Goal: Task Accomplishment & Management: Complete application form

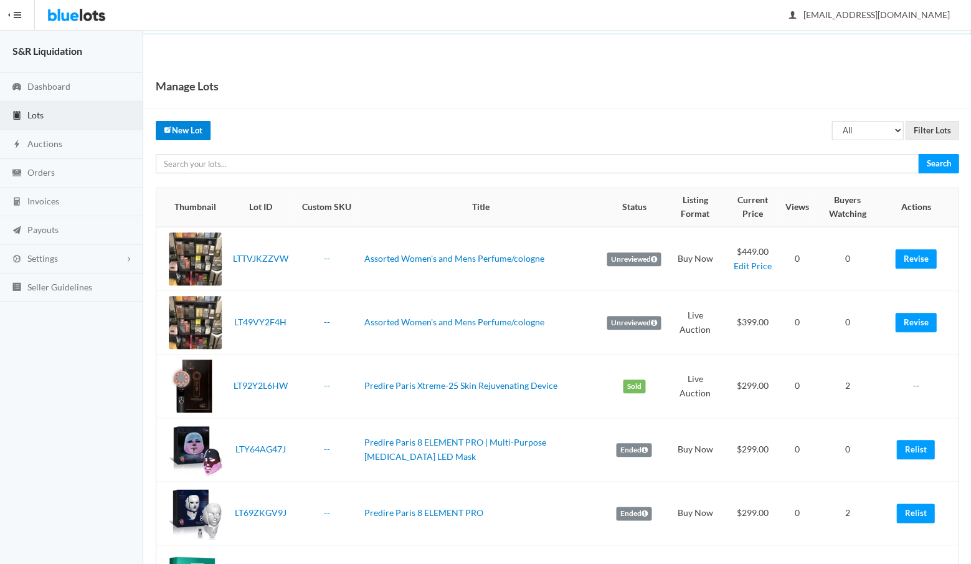
click at [181, 135] on link "New Lot" at bounding box center [183, 130] width 55 height 19
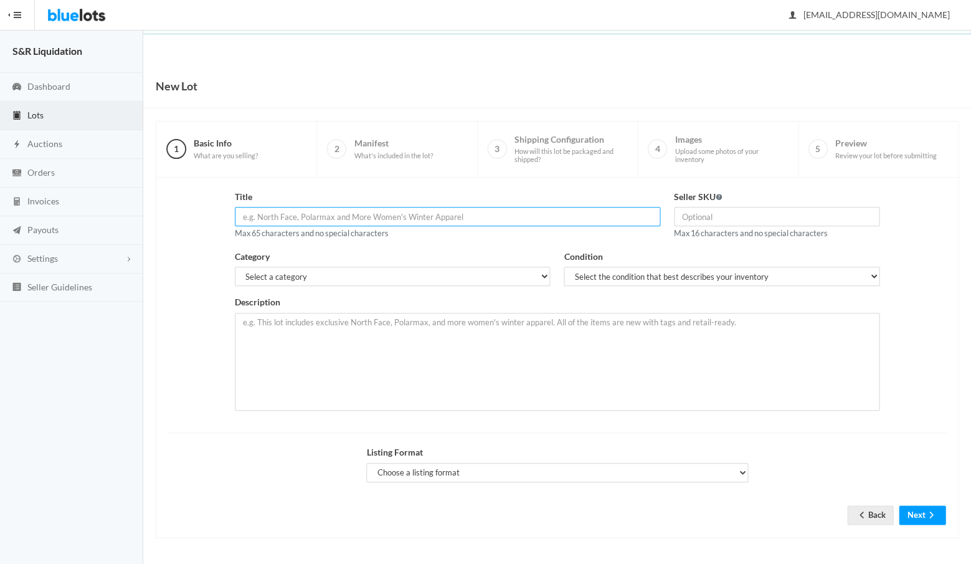
click at [295, 217] on input "text" at bounding box center [447, 216] width 425 height 19
paste input "Savage for Men"
click at [269, 215] on input "Savage for Men" at bounding box center [447, 216] width 425 height 19
type input "Savage perfume for Men"
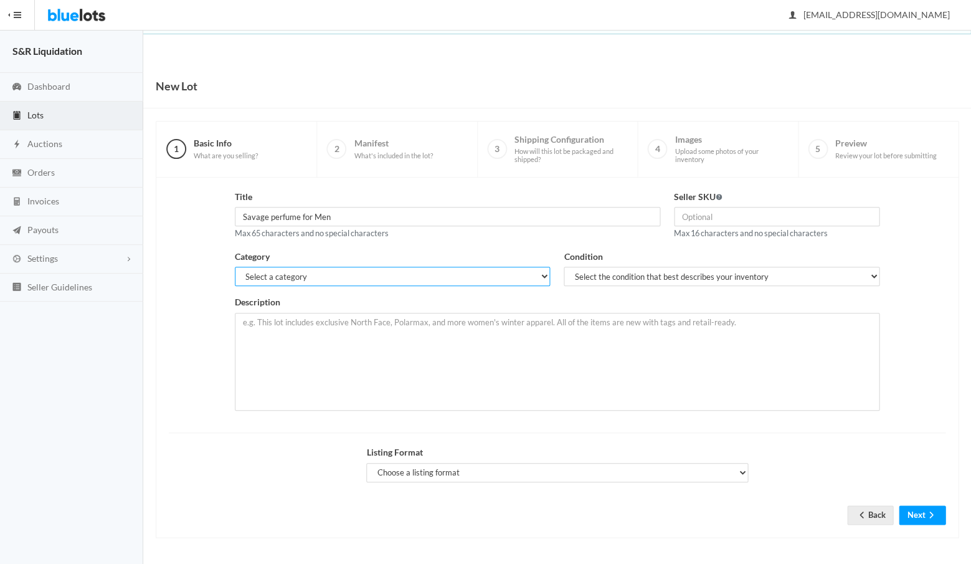
select select "7"
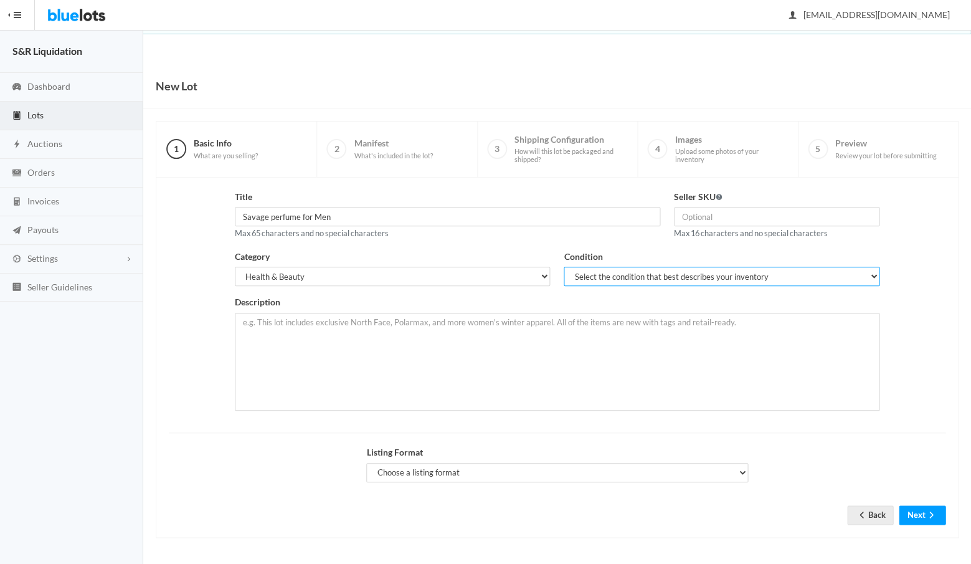
select select "1"
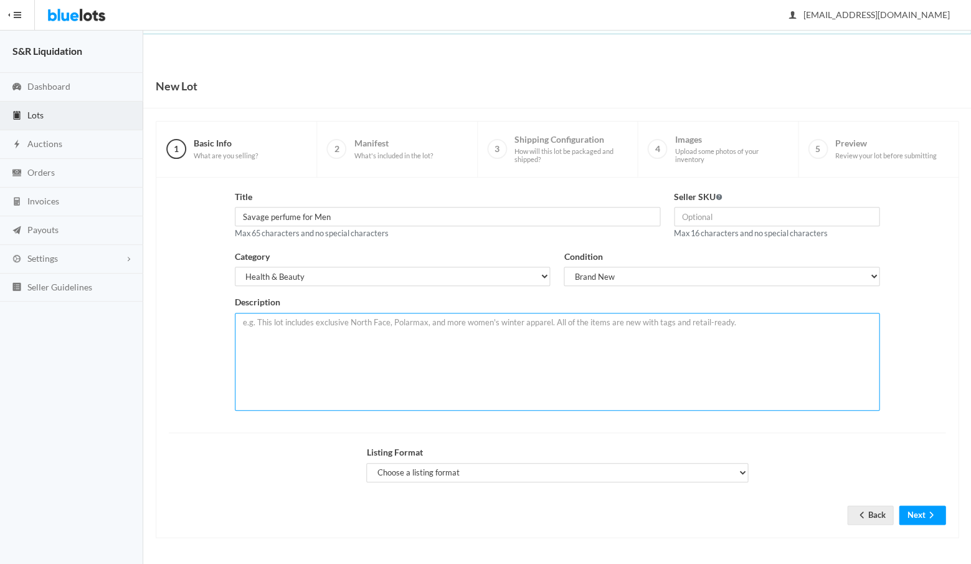
click at [433, 328] on textarea at bounding box center [557, 362] width 645 height 98
paste textarea "Savage for Men"
type textarea "Savage for Men"
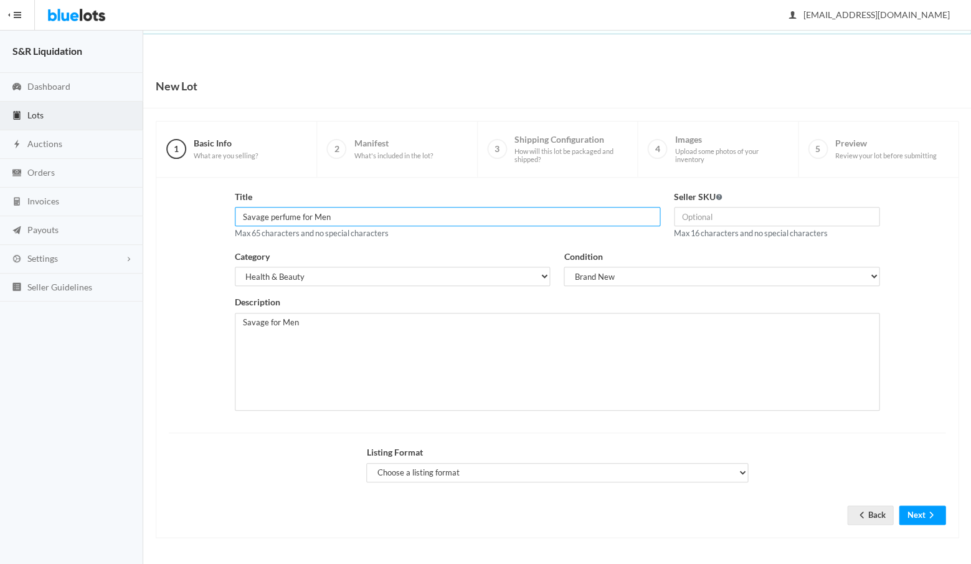
drag, startPoint x: 348, startPoint y: 215, endPoint x: 235, endPoint y: 212, distance: 113.4
click at [235, 212] on input "Savage perfume for Men" at bounding box center [447, 216] width 425 height 19
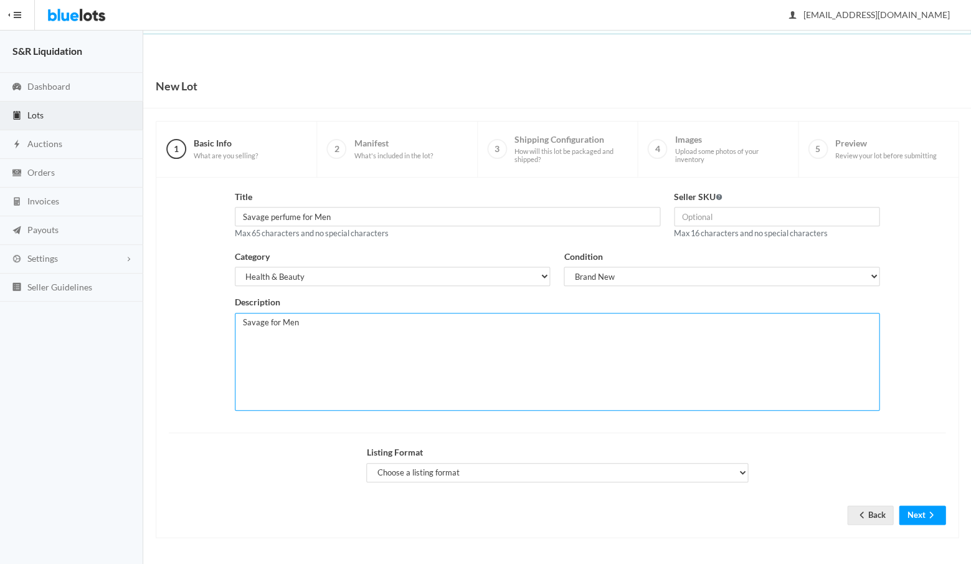
drag, startPoint x: 303, startPoint y: 318, endPoint x: 237, endPoint y: 319, distance: 66.0
click at [237, 319] on textarea "Savage for Men" at bounding box center [557, 362] width 645 height 98
paste textarea "Savage perfume for Men"
paste textarea "3.4oz/100mL Eau de Toilette Spray"
type textarea "Savage perfume for Men 3.4oz/100mL Eau de Toilette Spray"
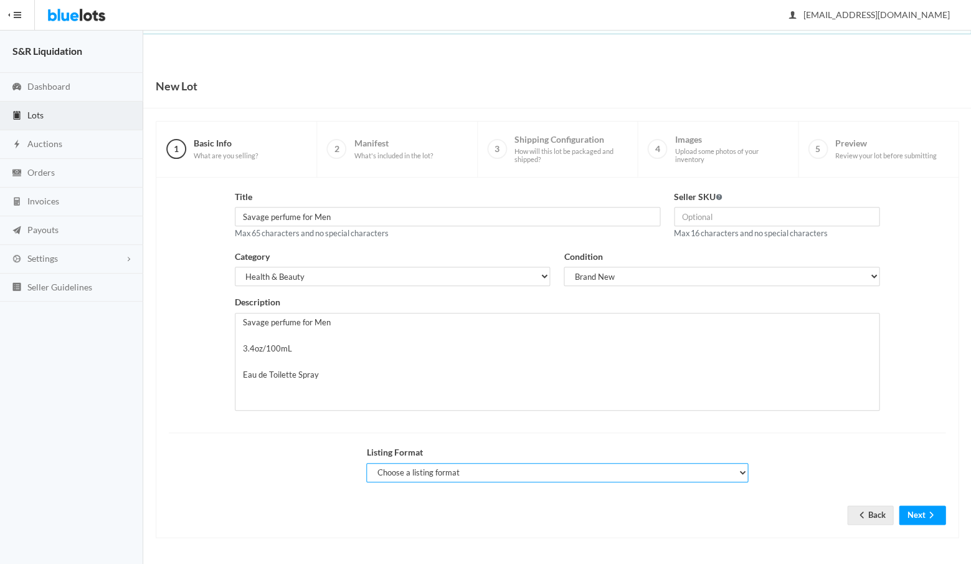
select select "true"
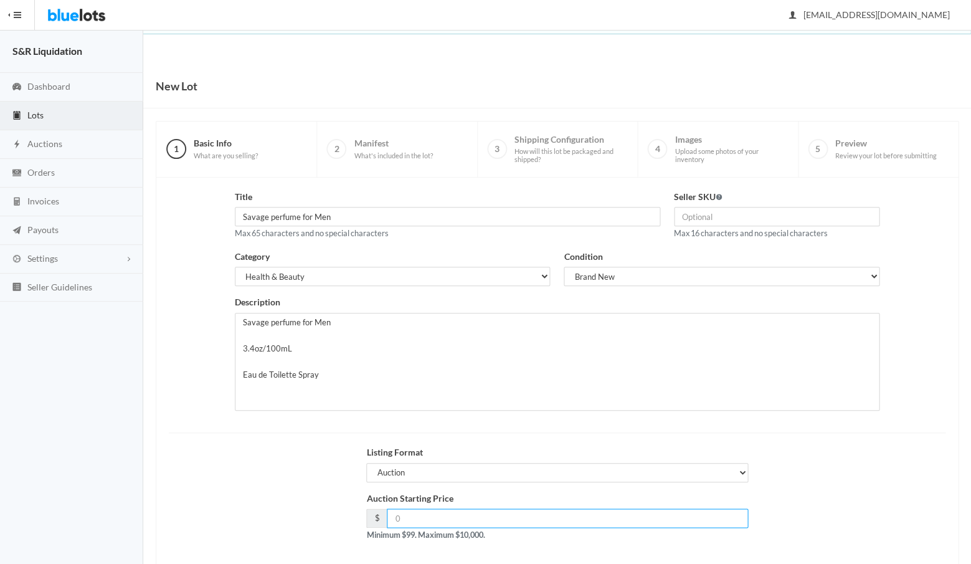
click at [427, 514] on input "number" at bounding box center [567, 517] width 361 height 19
type input "249"
click at [787, 499] on div "Auction Starting Price $ 249 Minimum $99. Maximum $10,000." at bounding box center [557, 521] width 790 height 60
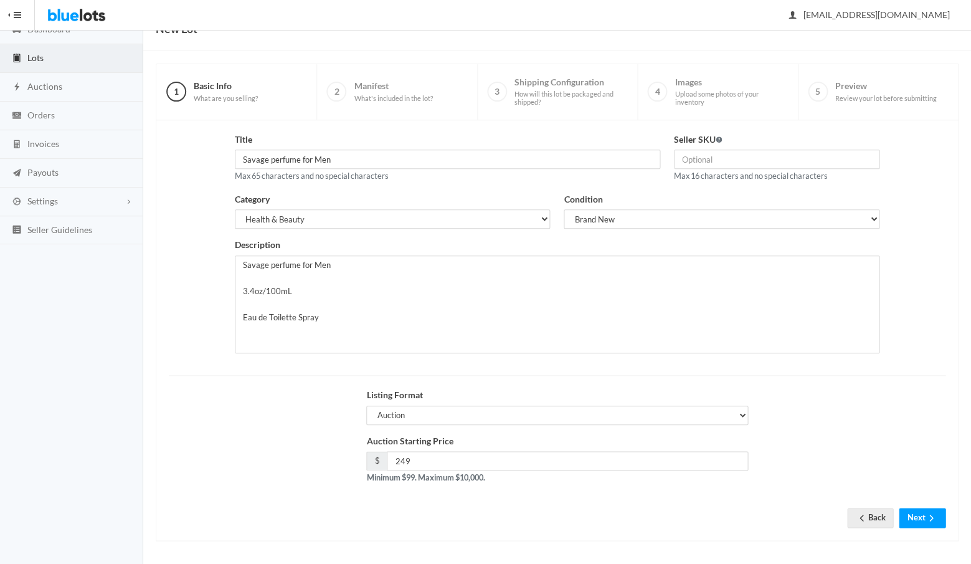
scroll to position [53, 0]
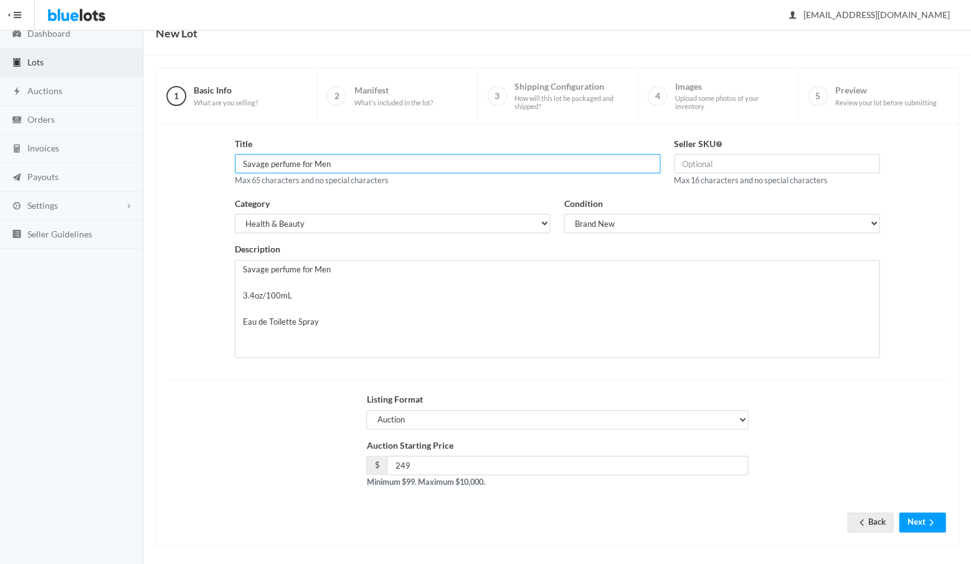
drag, startPoint x: 337, startPoint y: 164, endPoint x: 240, endPoint y: 164, distance: 96.5
click at [240, 164] on input "Savage perfume for Men" at bounding box center [447, 163] width 425 height 19
click at [915, 518] on button "Next" at bounding box center [922, 521] width 47 height 19
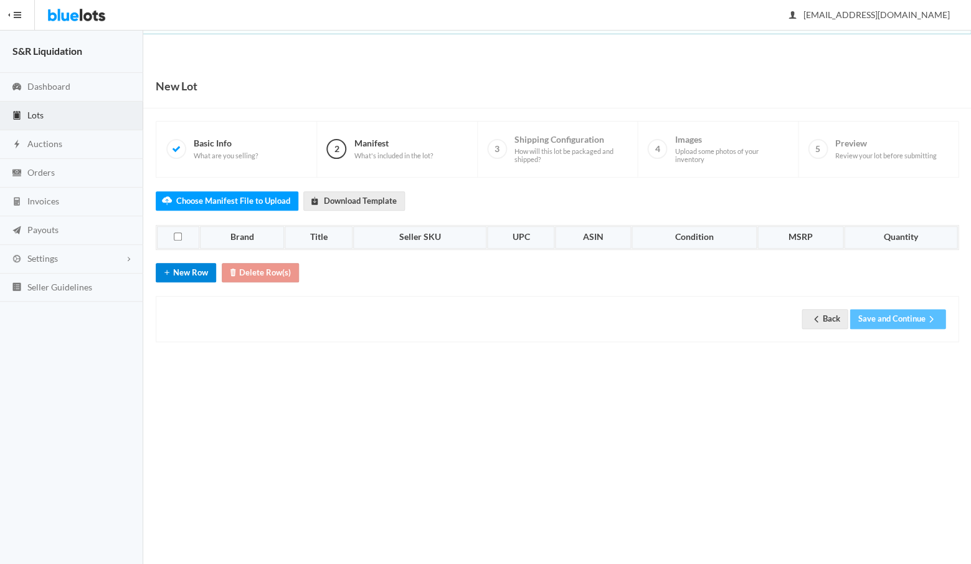
click at [181, 270] on button "New Row" at bounding box center [186, 272] width 60 height 19
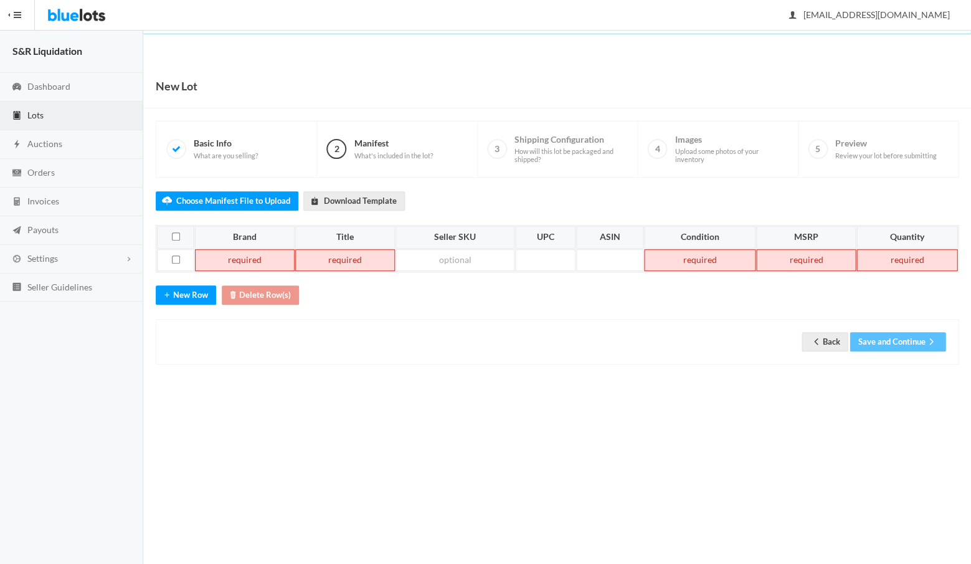
click at [319, 255] on td at bounding box center [345, 260] width 100 height 22
paste td
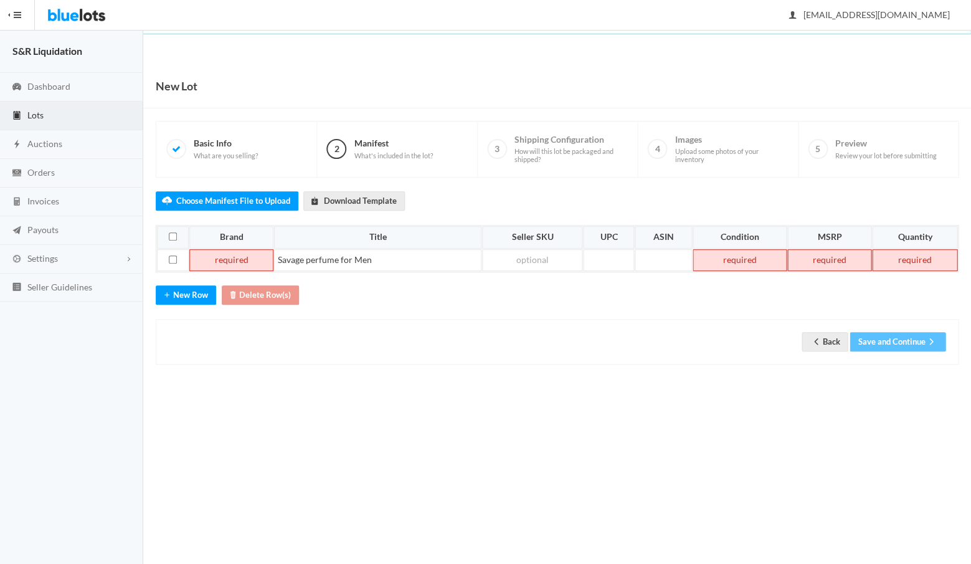
click at [229, 260] on td at bounding box center [231, 260] width 84 height 22
paste td
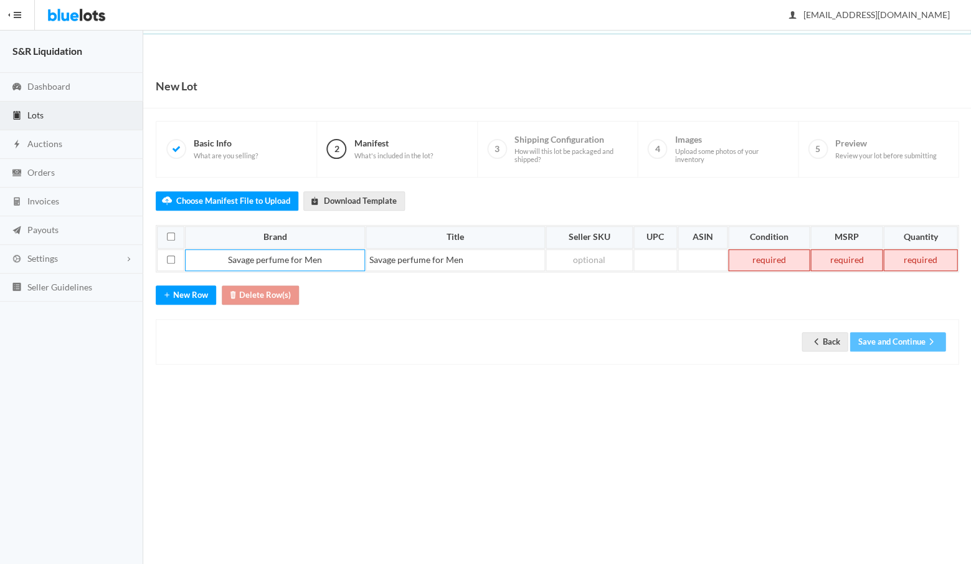
click at [772, 260] on td at bounding box center [769, 260] width 82 height 22
click at [851, 252] on td at bounding box center [846, 260] width 73 height 22
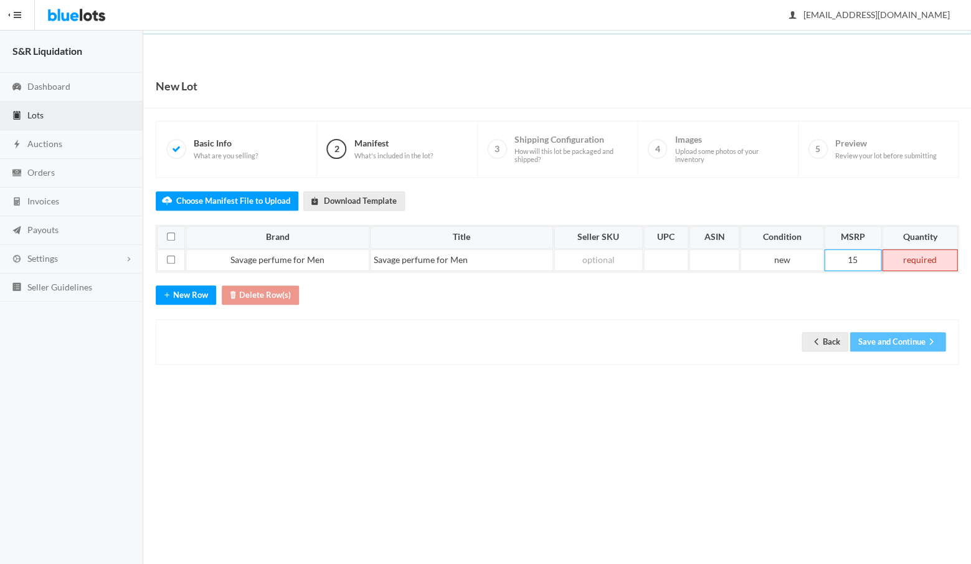
click at [925, 257] on td at bounding box center [919, 260] width 75 height 22
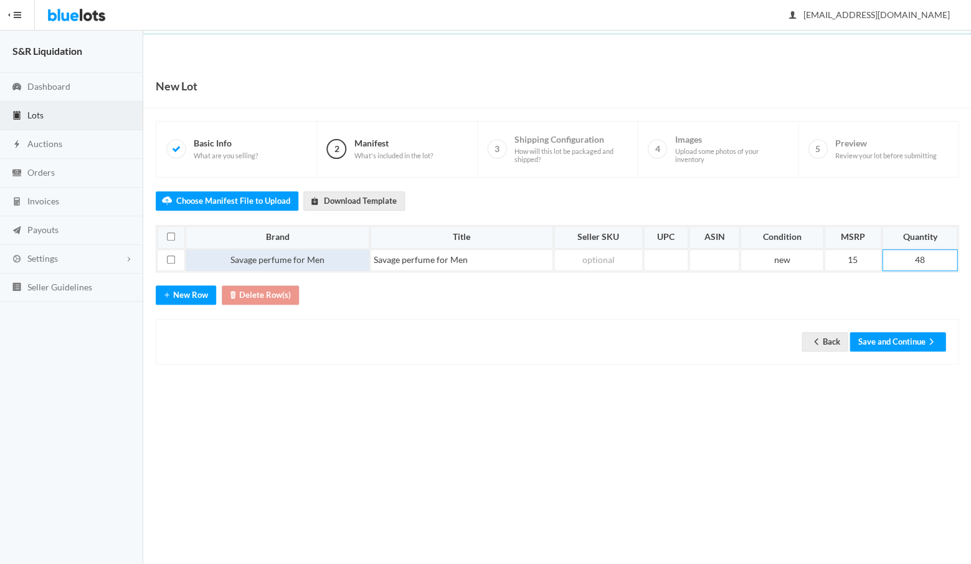
click at [331, 253] on td "Savage perfume for Men" at bounding box center [277, 260] width 183 height 22
click at [884, 336] on button "Save and Continue" at bounding box center [897, 341] width 96 height 19
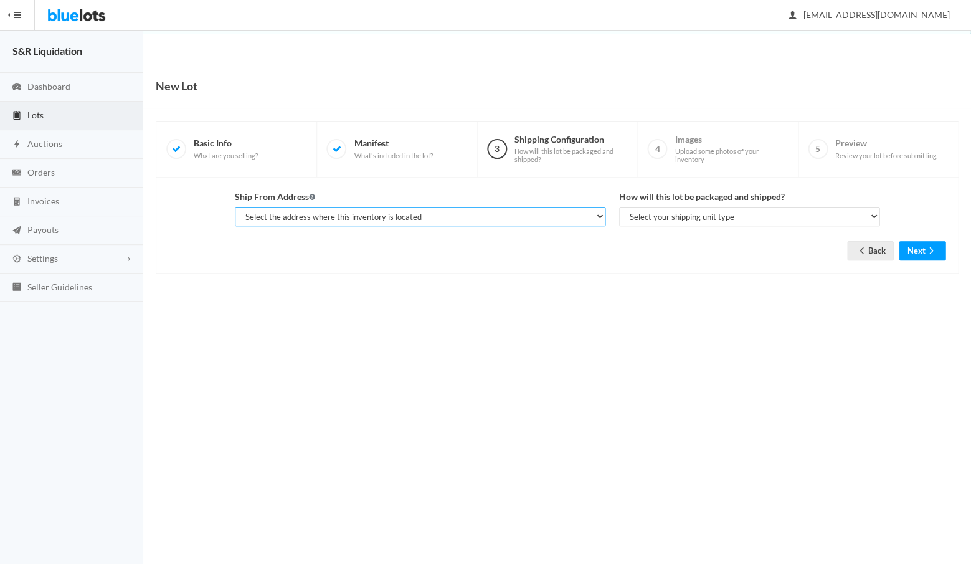
select select "14233"
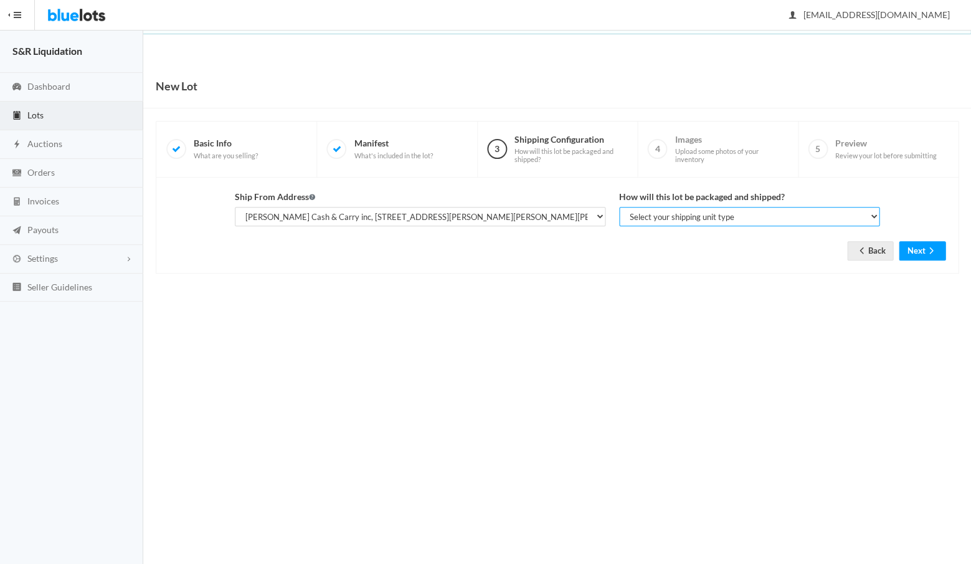
select select "parcel"
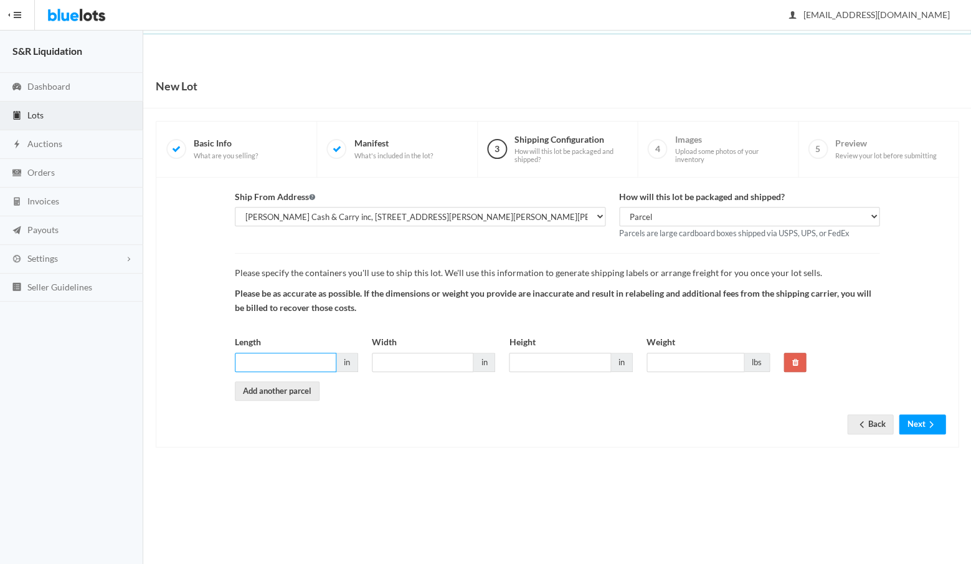
click at [314, 359] on input "Length" at bounding box center [286, 361] width 102 height 19
type input "17"
click at [423, 359] on input "Width" at bounding box center [423, 361] width 102 height 19
type input "12"
click at [558, 357] on input "Height" at bounding box center [560, 361] width 102 height 19
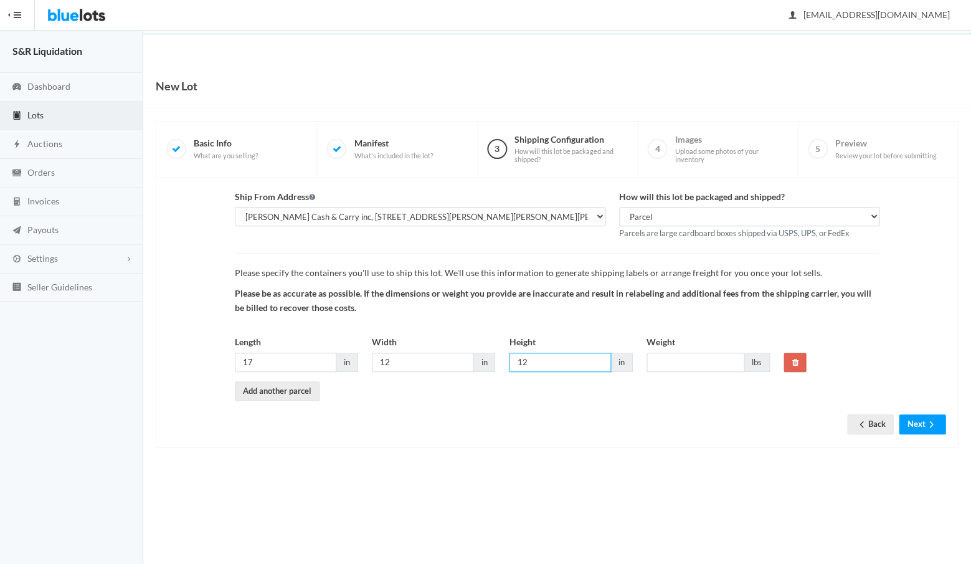
type input "12"
click at [673, 354] on input "Weight" at bounding box center [695, 361] width 98 height 19
type input "34"
click at [916, 418] on button "Next" at bounding box center [922, 423] width 47 height 19
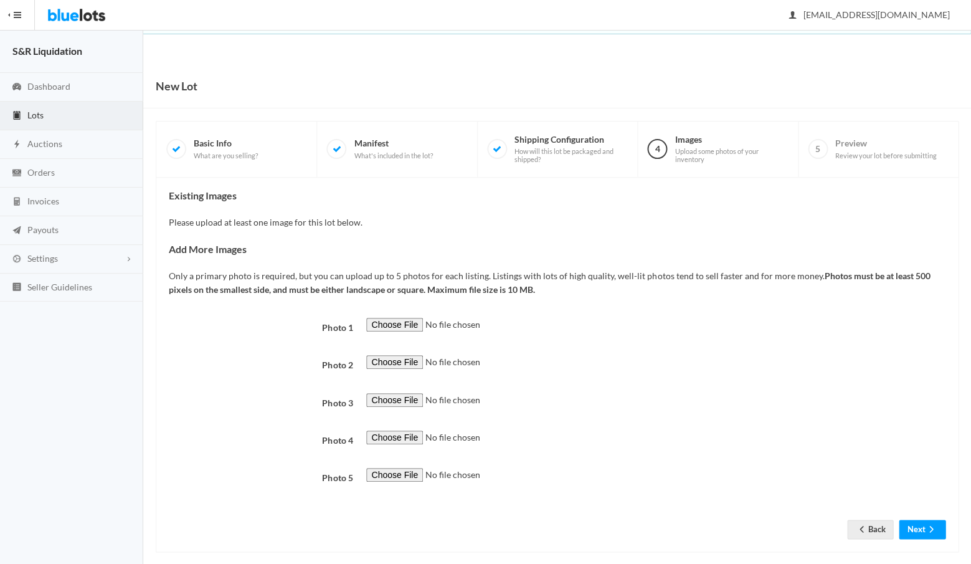
click at [386, 318] on input "file" at bounding box center [450, 325] width 169 height 14
type input "C:\fakepath\IMG_2803.PNG"
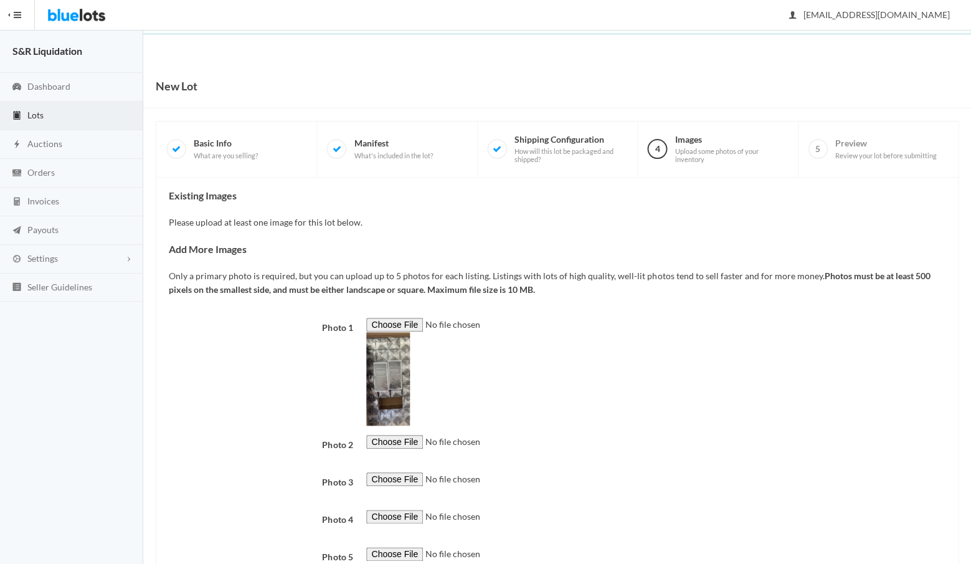
click at [597, 435] on div at bounding box center [655, 449] width 593 height 28
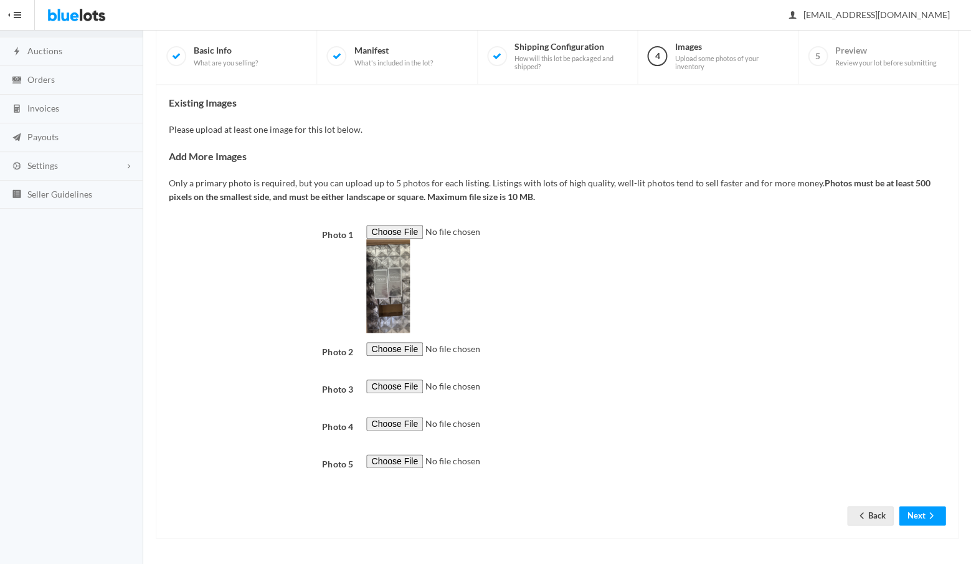
scroll to position [405, 0]
click at [916, 516] on button "Next" at bounding box center [922, 515] width 47 height 19
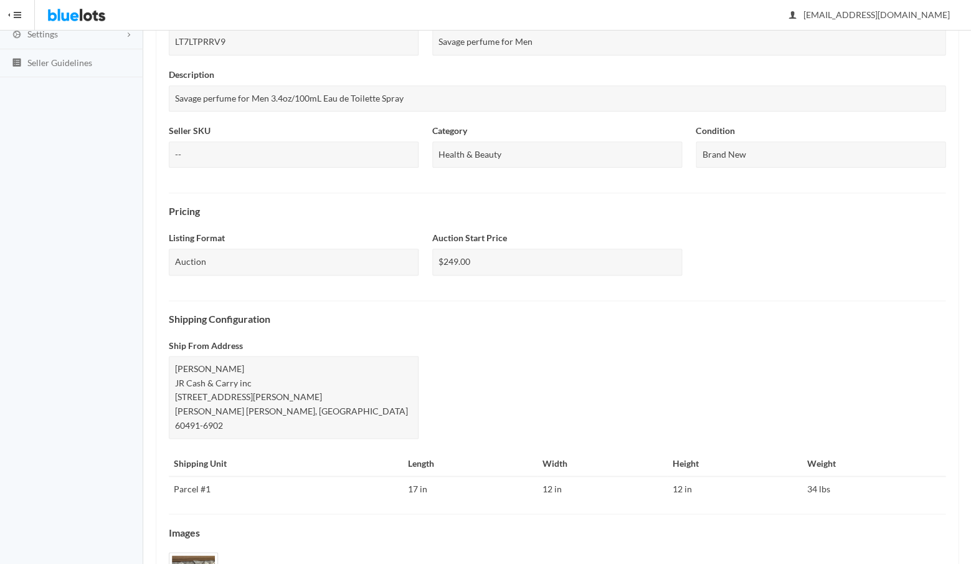
scroll to position [348, 0]
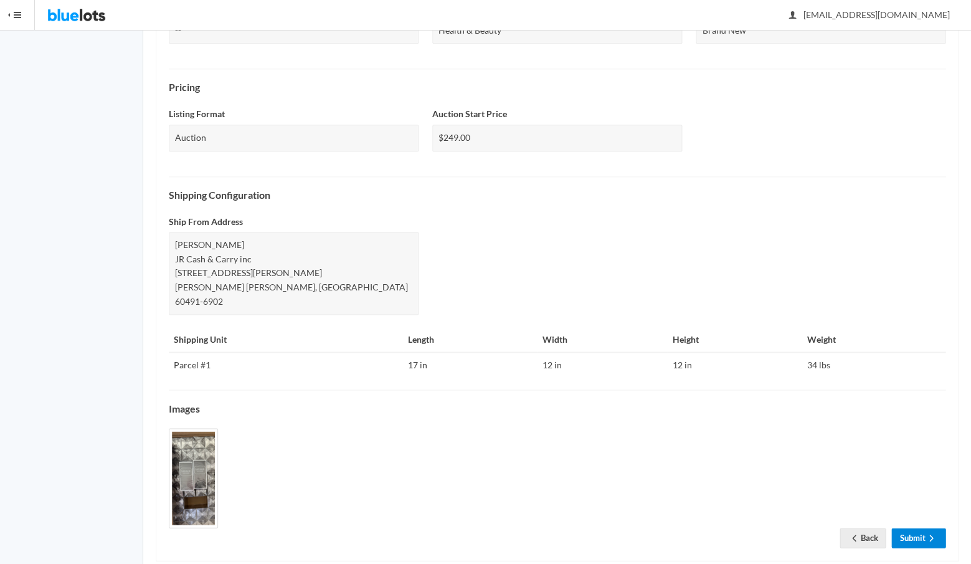
click at [911, 527] on link "Submit" at bounding box center [918, 536] width 54 height 19
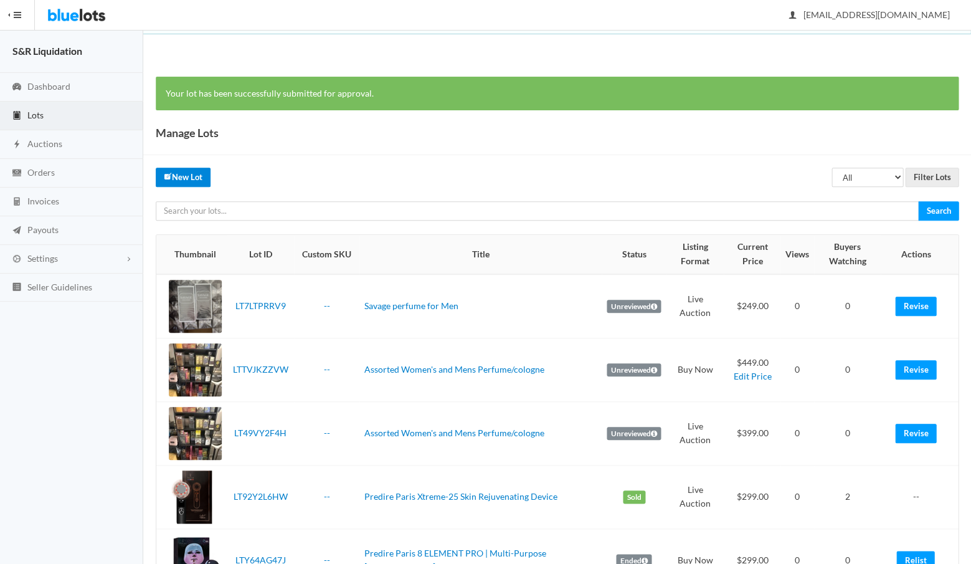
click at [184, 174] on link "New Lot" at bounding box center [183, 177] width 55 height 19
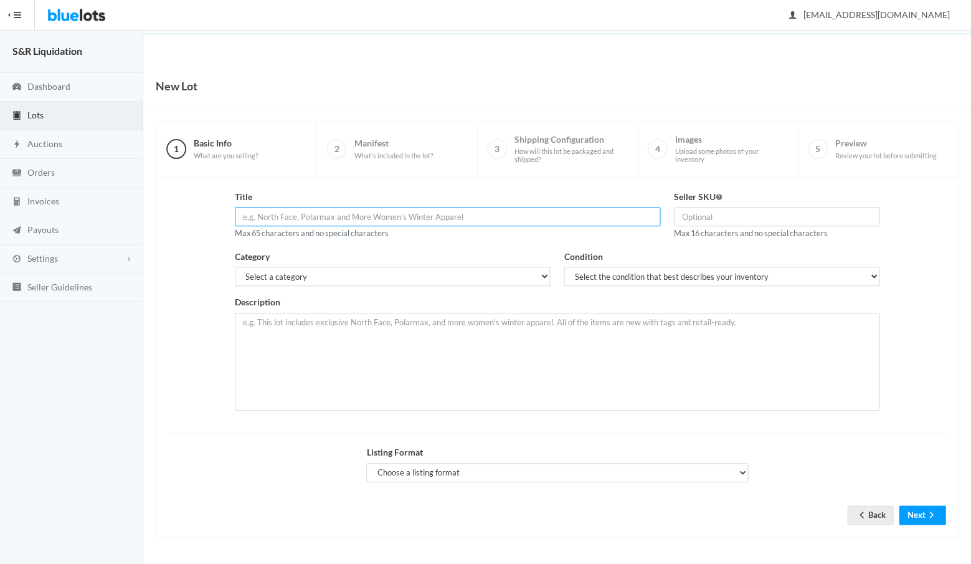
click at [419, 214] on input "text" at bounding box center [447, 216] width 425 height 19
paste input "[DEMOGRAPHIC_DATA][PERSON_NAME] for Men"
click at [298, 214] on input "[DEMOGRAPHIC_DATA][PERSON_NAME] for Men" at bounding box center [447, 216] width 425 height 19
click at [332, 212] on input "Mousuf for Men" at bounding box center [447, 216] width 425 height 19
click at [272, 214] on input "Mousuf for Men & woman" at bounding box center [447, 216] width 425 height 19
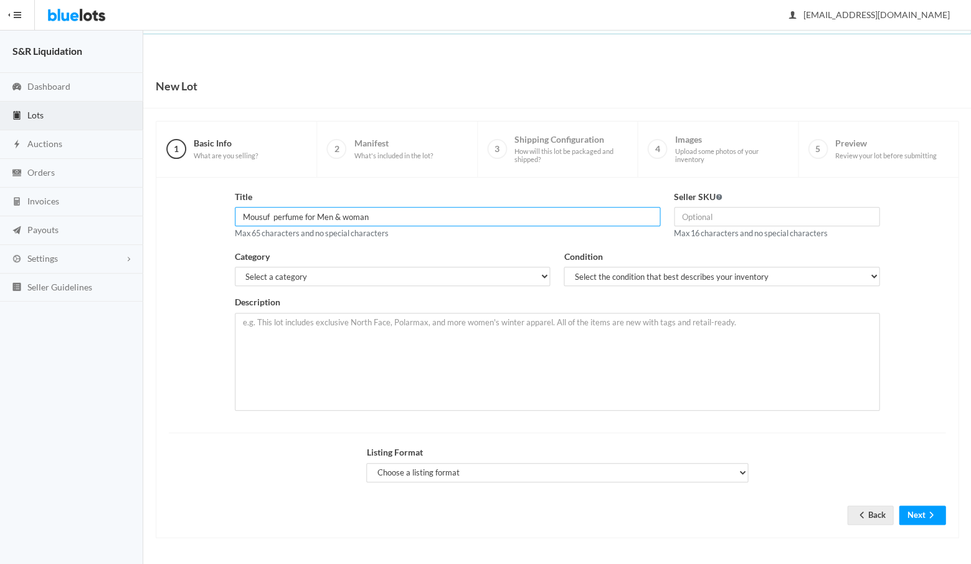
type input "Mousuf perfume for Men & woman"
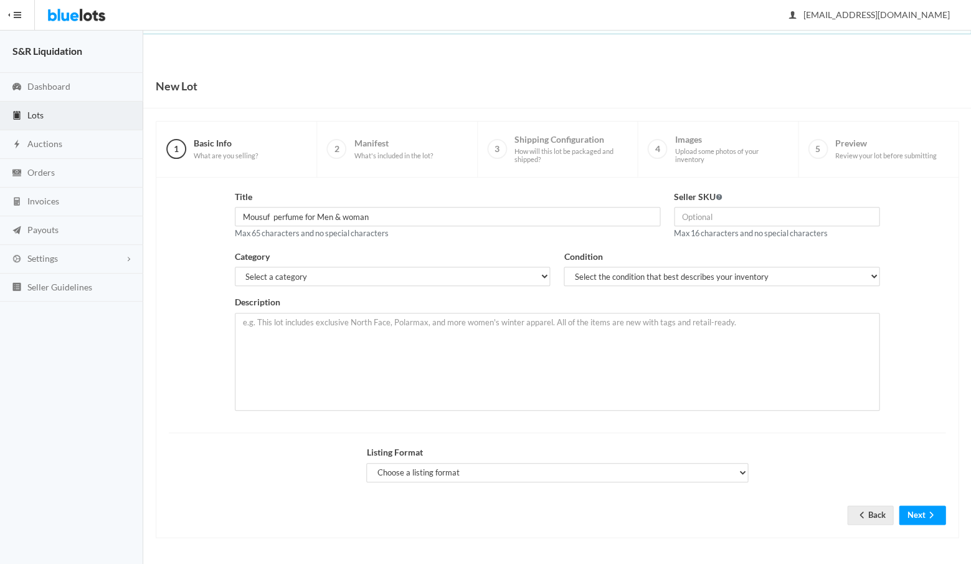
click at [456, 244] on div "Title Mousuf perfume for Men & woman Max 65 characters and no special characters" at bounding box center [447, 220] width 439 height 60
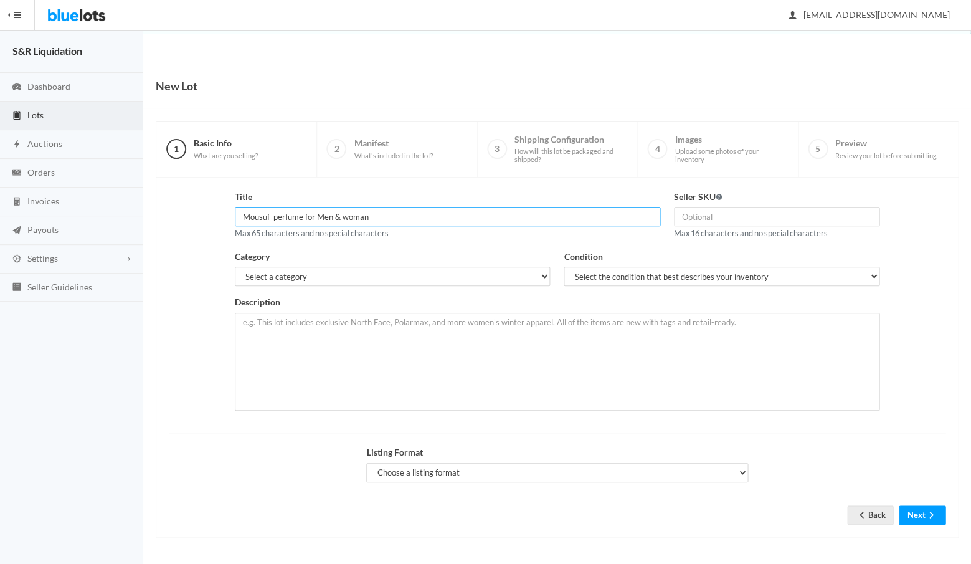
drag, startPoint x: 407, startPoint y: 212, endPoint x: 240, endPoint y: 214, distance: 166.3
click at [240, 214] on input "Mousuf perfume for Men & woman" at bounding box center [447, 216] width 425 height 19
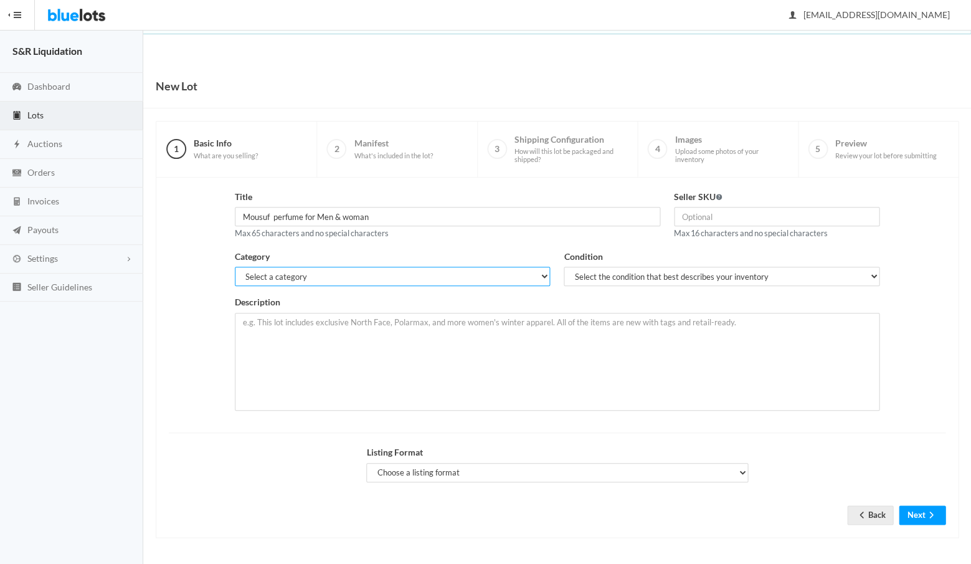
select select "7"
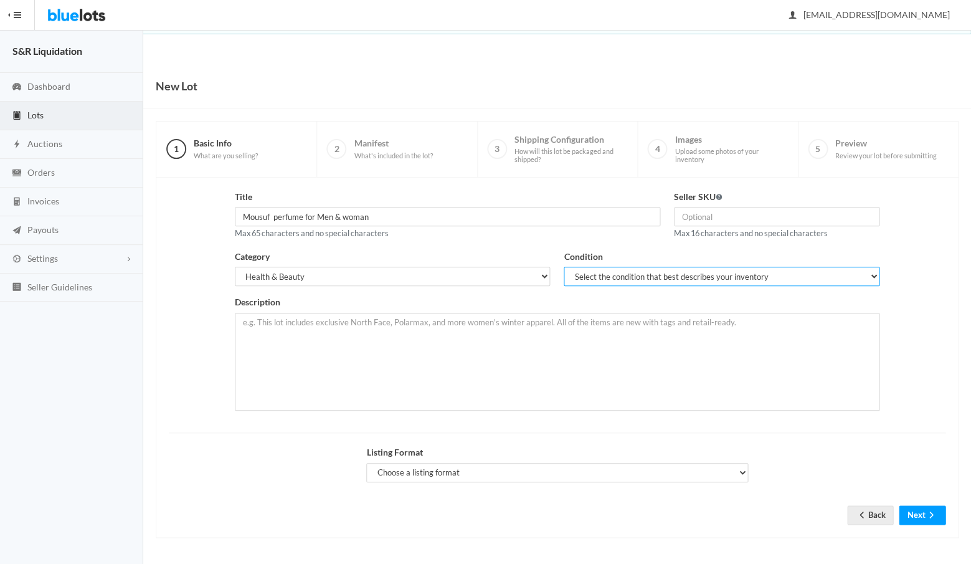
select select "1"
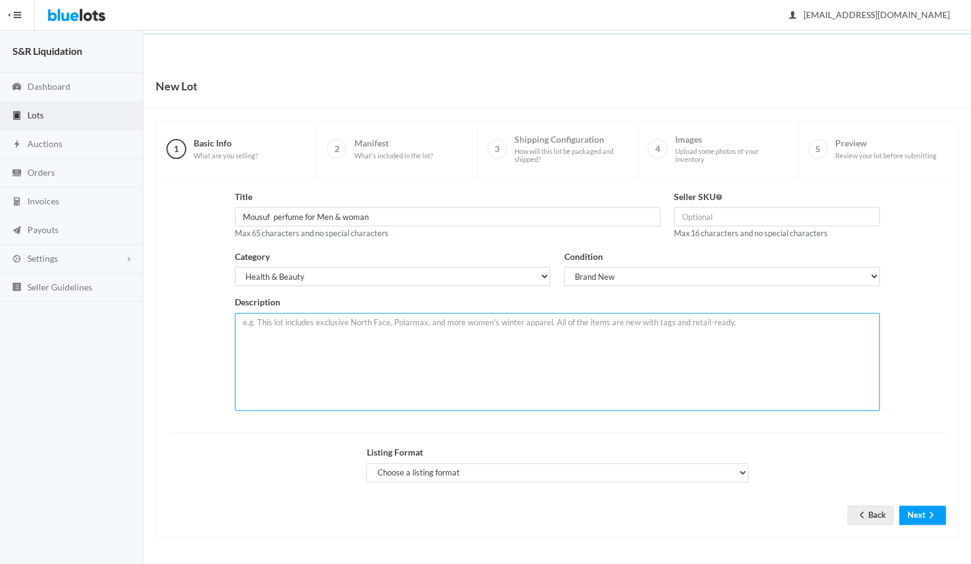
click at [388, 329] on textarea at bounding box center [557, 362] width 645 height 98
paste textarea "Mousuf perfume for Men & woman"
paste textarea "Al Sheikh Collection"
type textarea "Mousuf perfume for Men & woman sets Al Sheikh Collection"
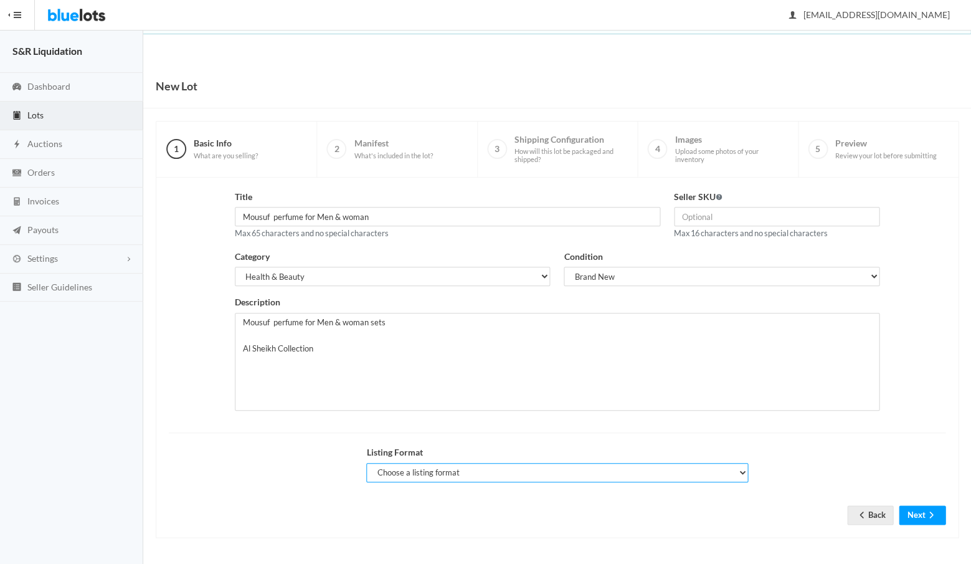
select select "true"
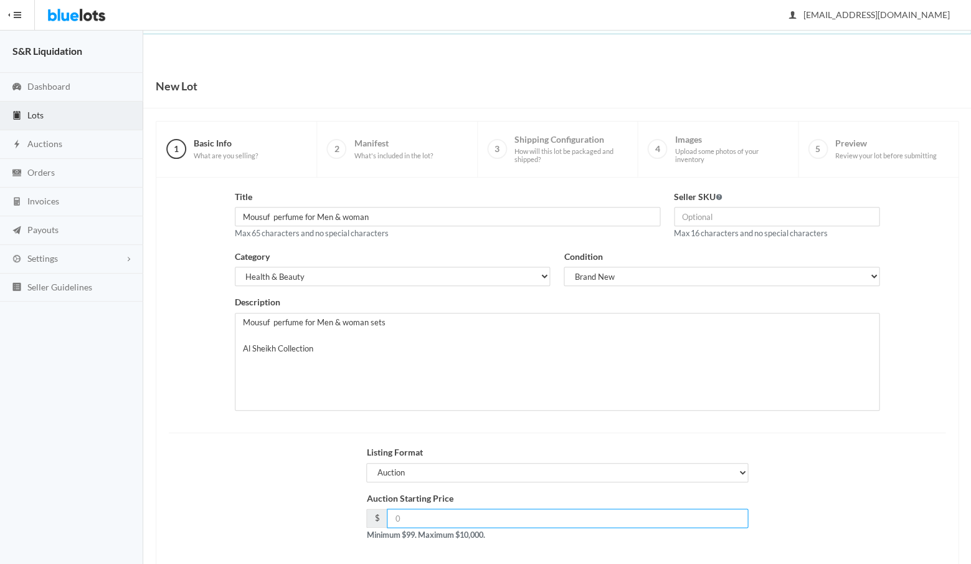
click at [427, 513] on input "number" at bounding box center [567, 517] width 361 height 19
type input "249"
click at [326, 514] on div "Auction Starting Price $ 249 Minimum $99. Maximum $10,000." at bounding box center [557, 521] width 790 height 60
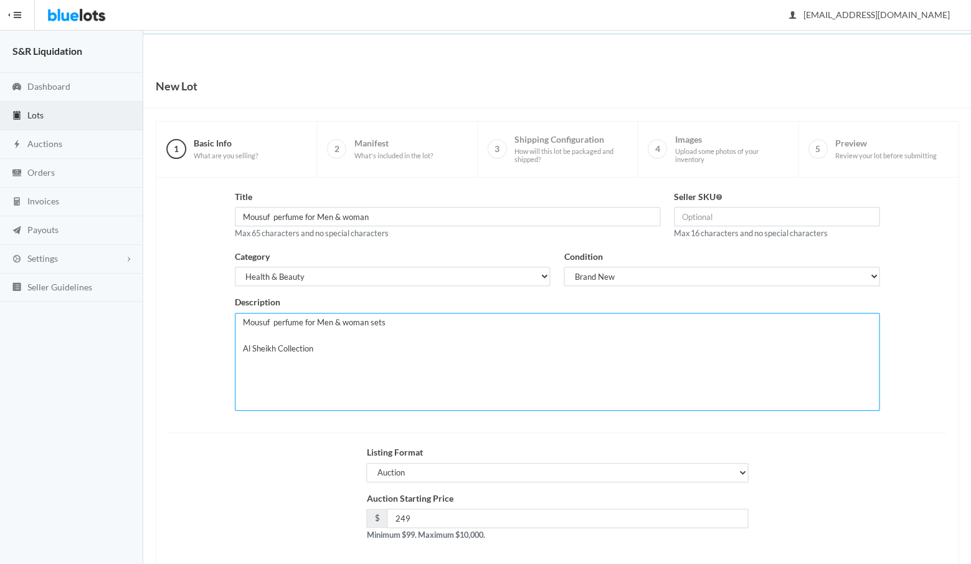
click at [328, 348] on textarea "Mousuf perfume for Men & woman sets Al Sheikh Collection" at bounding box center [557, 362] width 645 height 98
type textarea "Mousuf perfume for Men & woman sets Al Sheikh Collection 5 scents 10 sets with …"
click at [287, 501] on div "Auction Starting Price $ 249 Minimum $99. Maximum $10,000." at bounding box center [557, 521] width 790 height 60
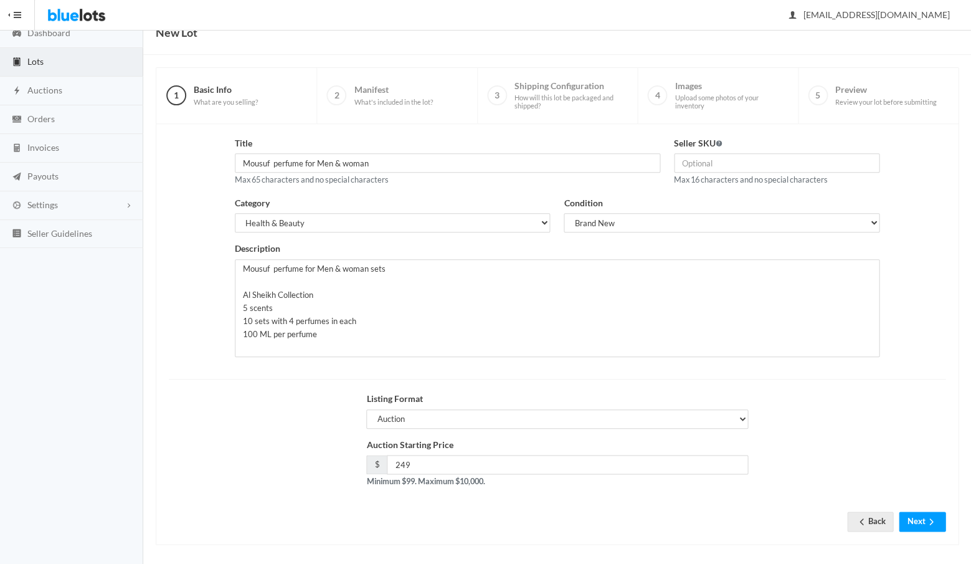
scroll to position [53, 0]
drag, startPoint x: 383, startPoint y: 161, endPoint x: 198, endPoint y: 148, distance: 185.4
click at [198, 148] on div "Title Mousuf perfume for Men & woman Max 65 characters and no special character…" at bounding box center [557, 252] width 790 height 230
click at [915, 519] on button "Next" at bounding box center [922, 521] width 47 height 19
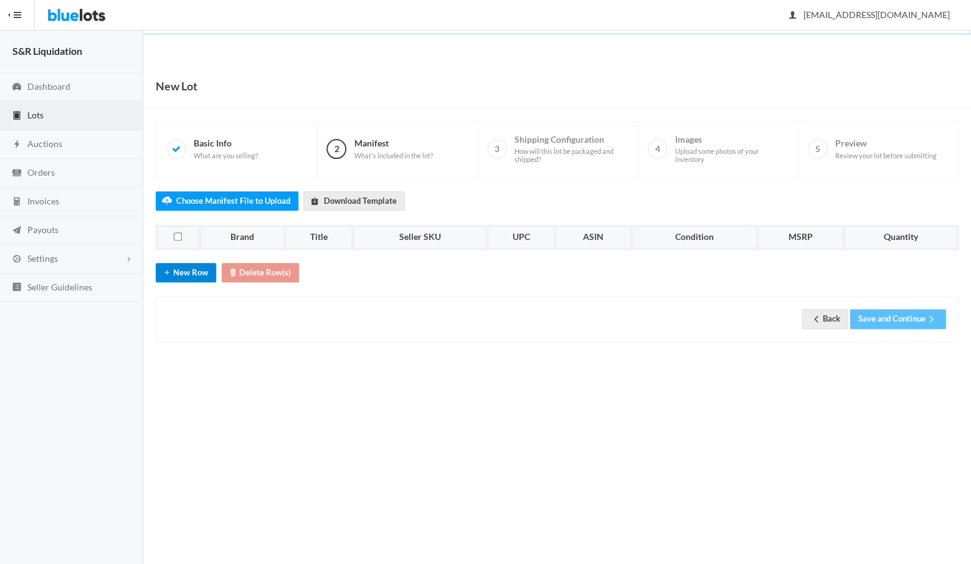
click at [186, 264] on button "New Row" at bounding box center [186, 272] width 60 height 19
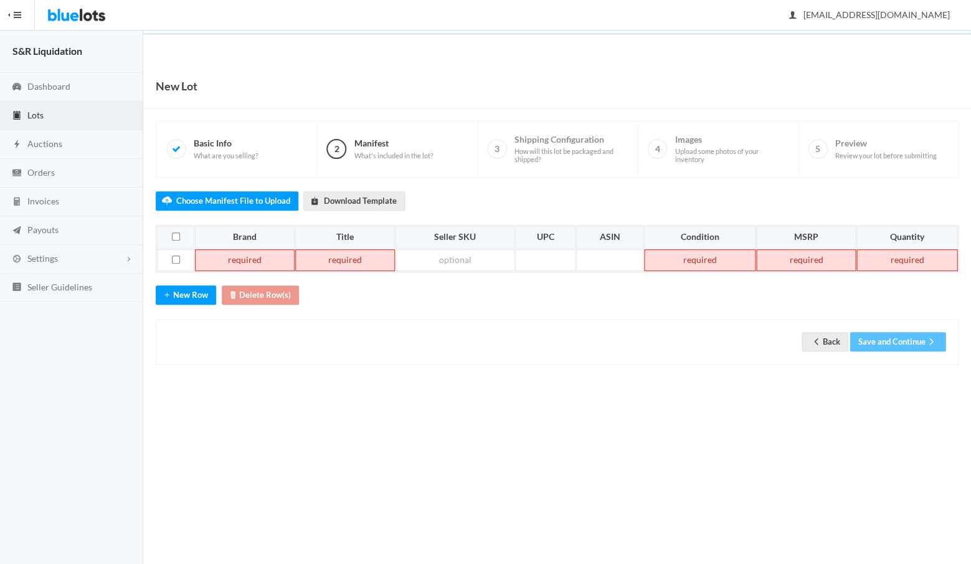
click at [232, 259] on td at bounding box center [245, 260] width 100 height 22
paste td
click at [366, 256] on td at bounding box center [338, 260] width 100 height 22
paste td
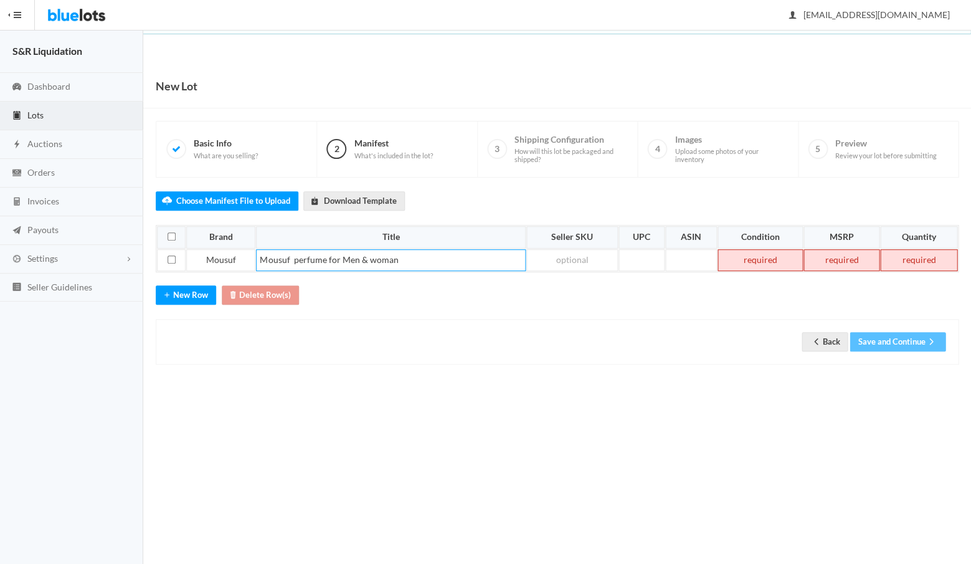
click at [755, 253] on td at bounding box center [759, 260] width 85 height 22
click at [842, 250] on td at bounding box center [841, 260] width 76 height 22
click at [924, 258] on td at bounding box center [918, 260] width 77 height 22
click at [746, 340] on div "Back Save and Continue" at bounding box center [557, 341] width 777 height 19
click at [840, 257] on td at bounding box center [841, 260] width 76 height 22
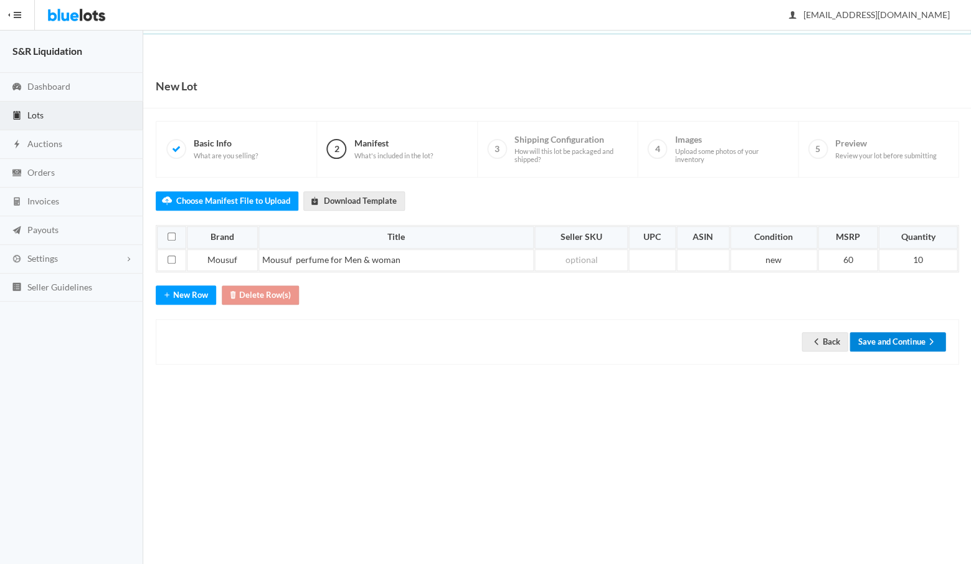
click at [887, 334] on button "Save and Continue" at bounding box center [897, 341] width 96 height 19
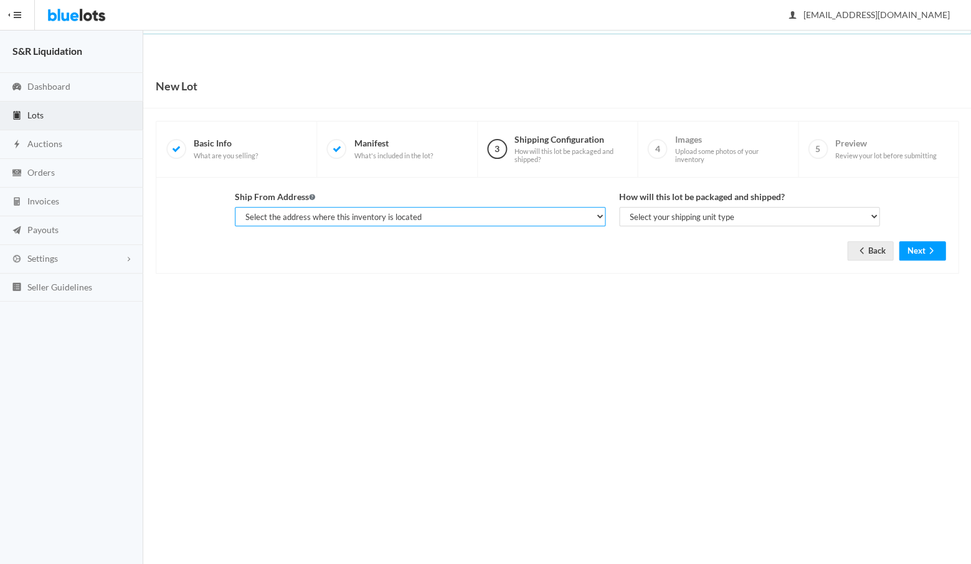
select select "14233"
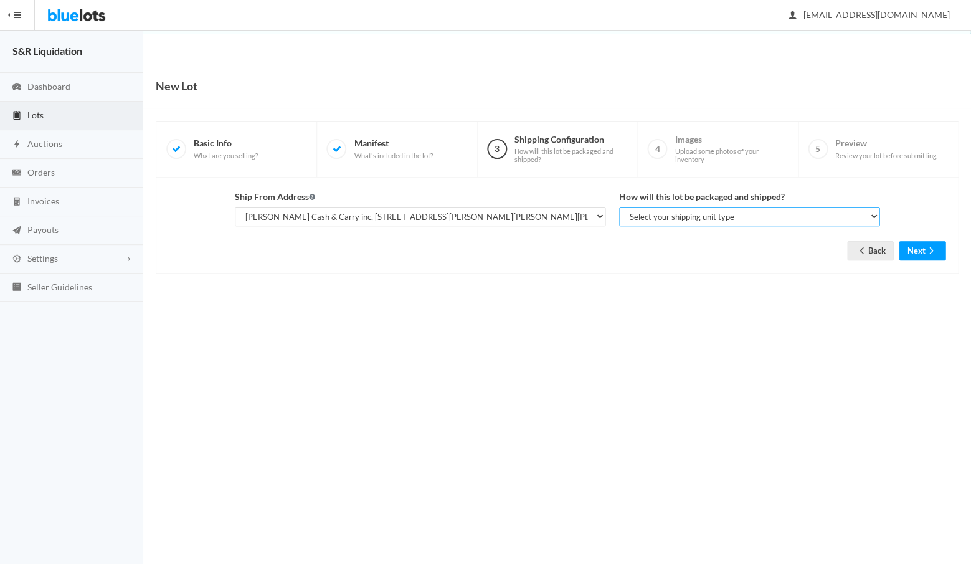
select select "parcel"
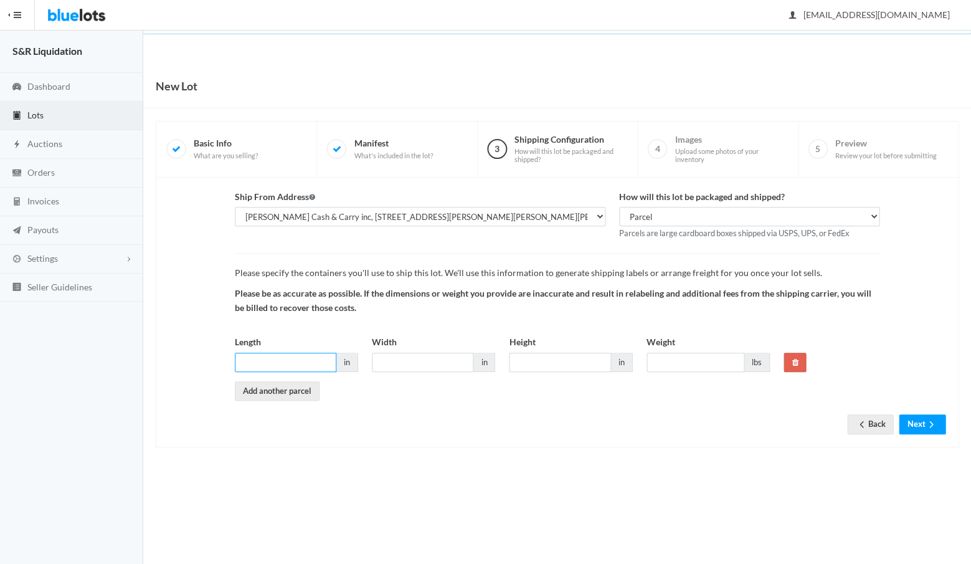
click at [290, 352] on input "Length" at bounding box center [286, 361] width 102 height 19
type input "16"
click at [401, 357] on input "Width" at bounding box center [423, 361] width 102 height 19
type input "16"
click at [554, 356] on input "Height" at bounding box center [560, 361] width 102 height 19
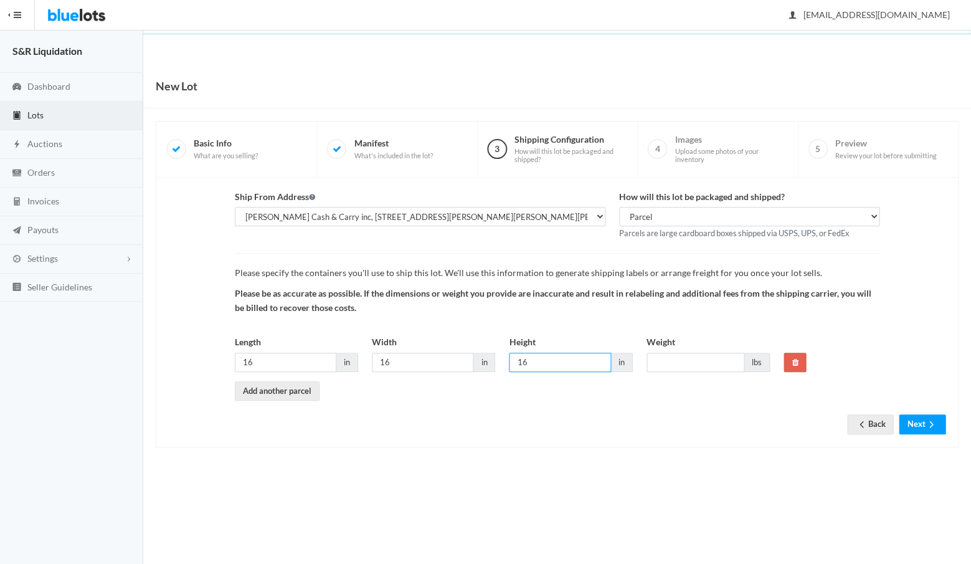
type input "16"
click at [625, 395] on form "Ship From Address Select the address where this inventory is located James Oref…" at bounding box center [557, 302] width 777 height 225
click at [681, 358] on input "Weight" at bounding box center [695, 361] width 98 height 19
type input "24"
click at [916, 417] on button "Next" at bounding box center [922, 423] width 47 height 19
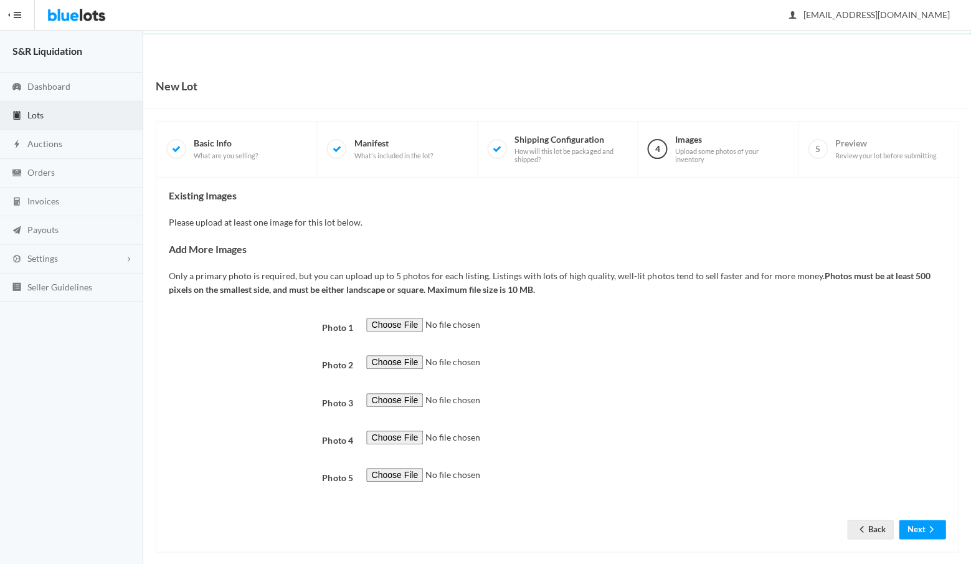
click at [386, 318] on input "file" at bounding box center [450, 325] width 169 height 14
type input "C:\fakepath\IMG_2804.jpg"
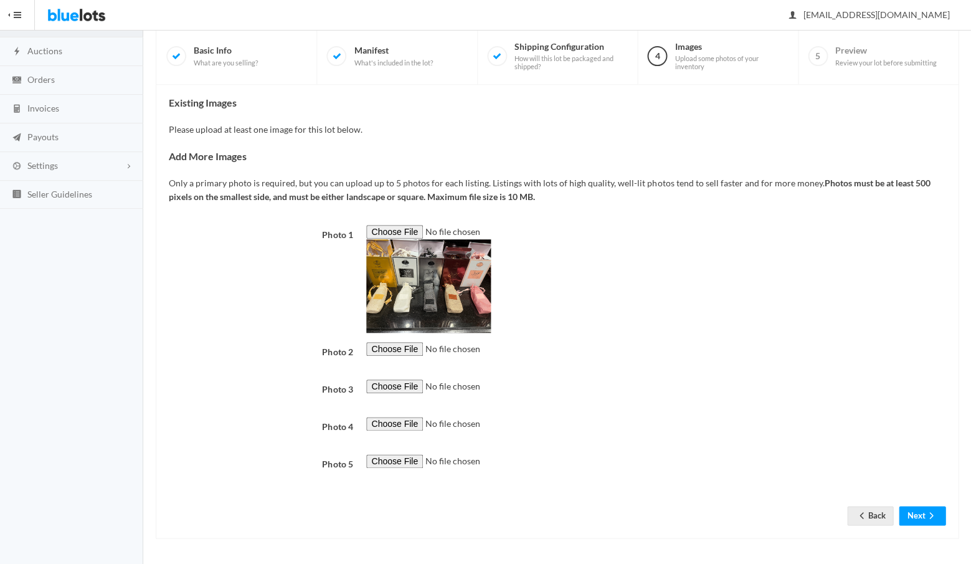
scroll to position [405, 0]
click at [913, 517] on button "Next" at bounding box center [922, 515] width 47 height 19
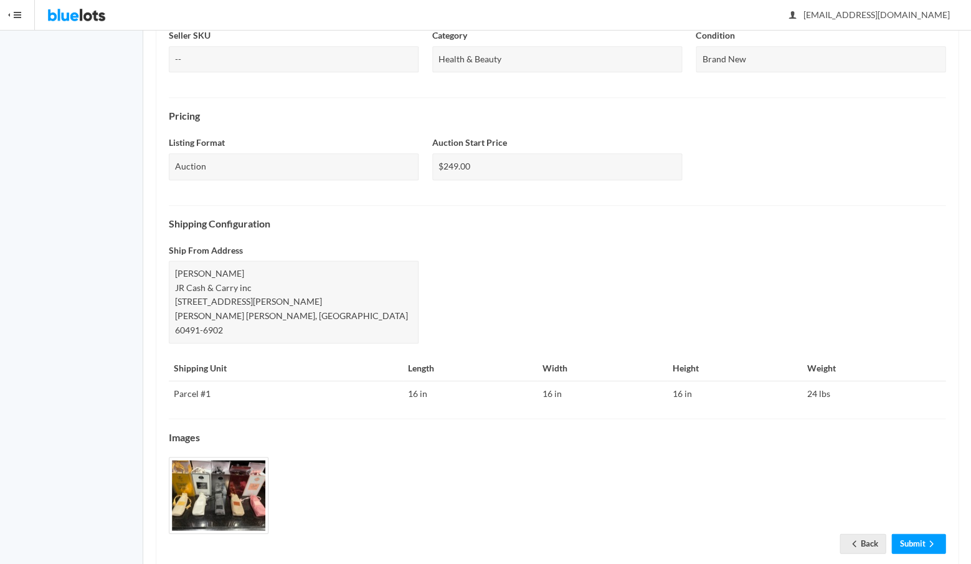
scroll to position [319, 0]
click at [908, 534] on link "Submit" at bounding box center [918, 543] width 54 height 19
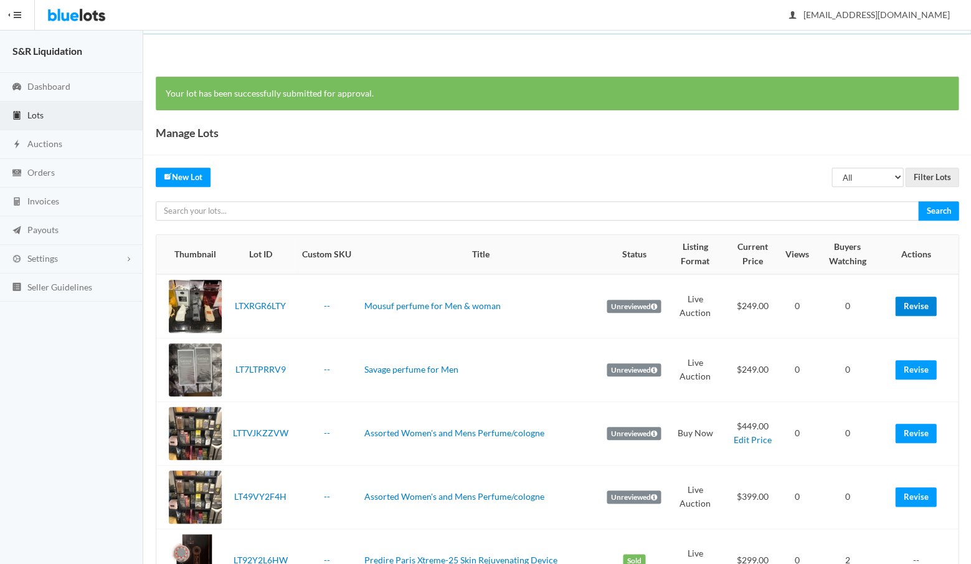
click at [919, 302] on link "Revise" at bounding box center [915, 305] width 41 height 19
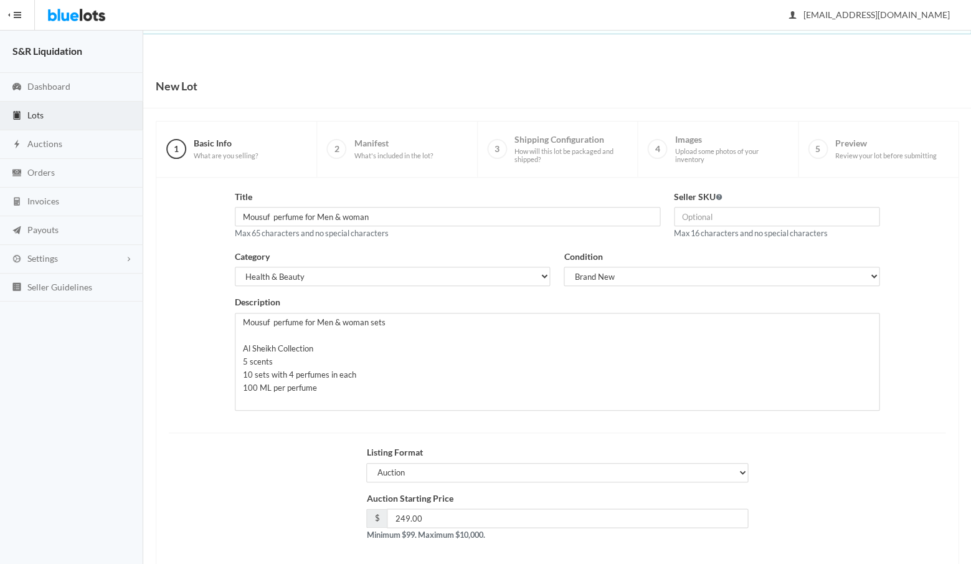
click at [303, 524] on div "Auction Starting Price $ 249.00 Minimum $99. Maximum $10,000." at bounding box center [557, 521] width 790 height 60
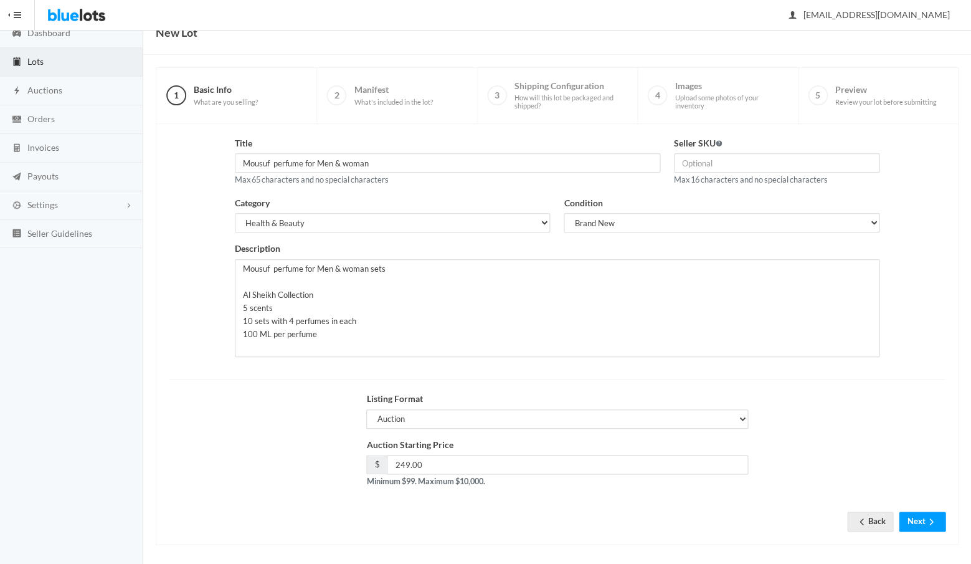
scroll to position [53, 0]
click at [916, 518] on button "Next" at bounding box center [922, 521] width 47 height 19
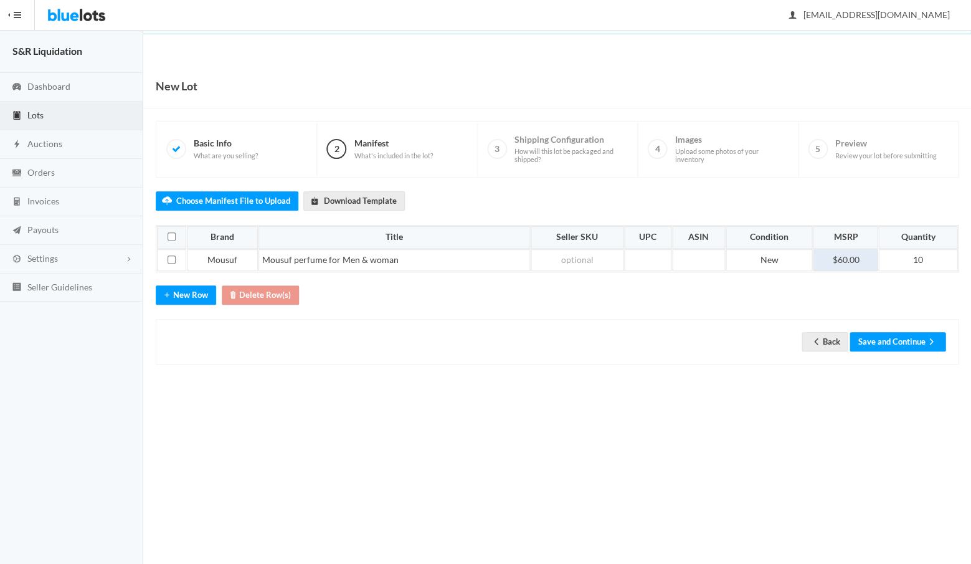
click at [859, 255] on td "$60.00" at bounding box center [845, 260] width 65 height 22
click at [906, 372] on div "New Lot 1 Basic Info What are you selling? 2 Manifest What's included in the lo…" at bounding box center [557, 227] width 828 height 326
click at [886, 336] on button "Save and Continue" at bounding box center [897, 341] width 96 height 19
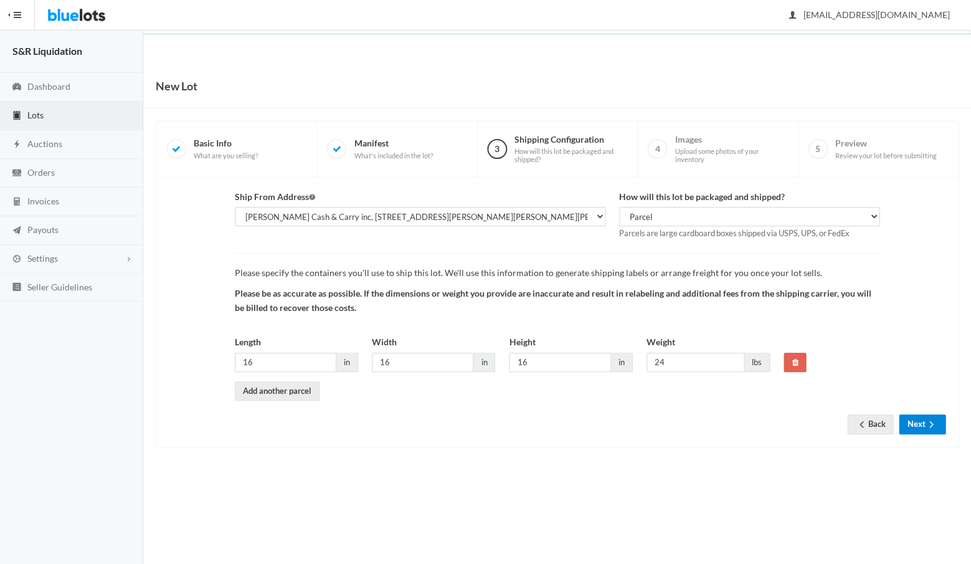
click at [919, 419] on button "Next" at bounding box center [922, 423] width 47 height 19
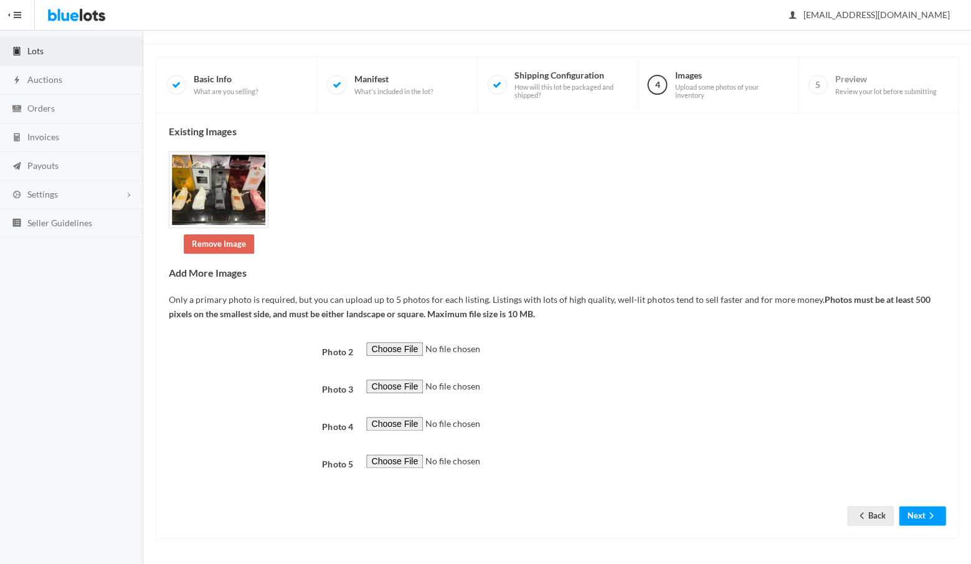
scroll to position [376, 0]
click at [915, 517] on button "Next" at bounding box center [922, 515] width 47 height 19
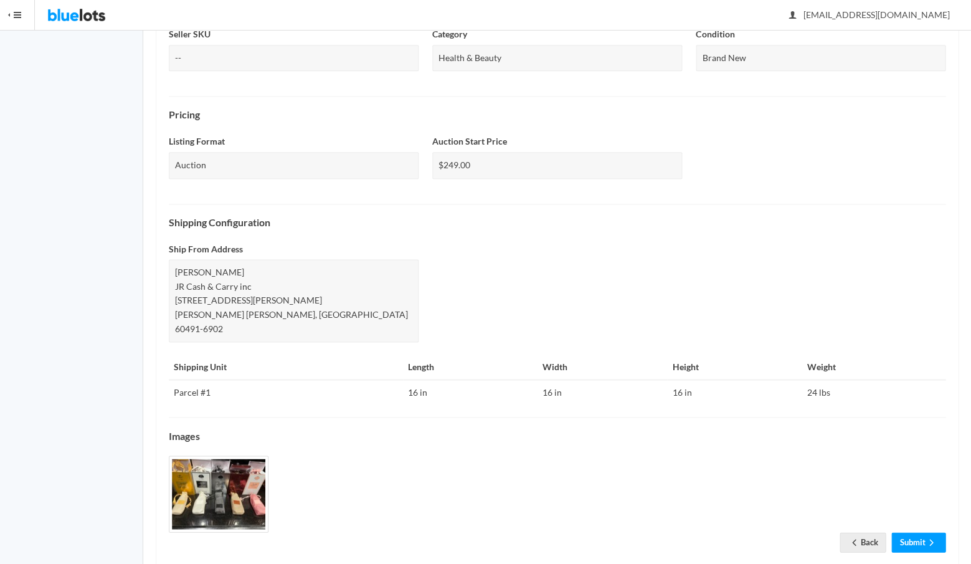
scroll to position [319, 0]
click at [913, 534] on link "Submit" at bounding box center [918, 543] width 54 height 19
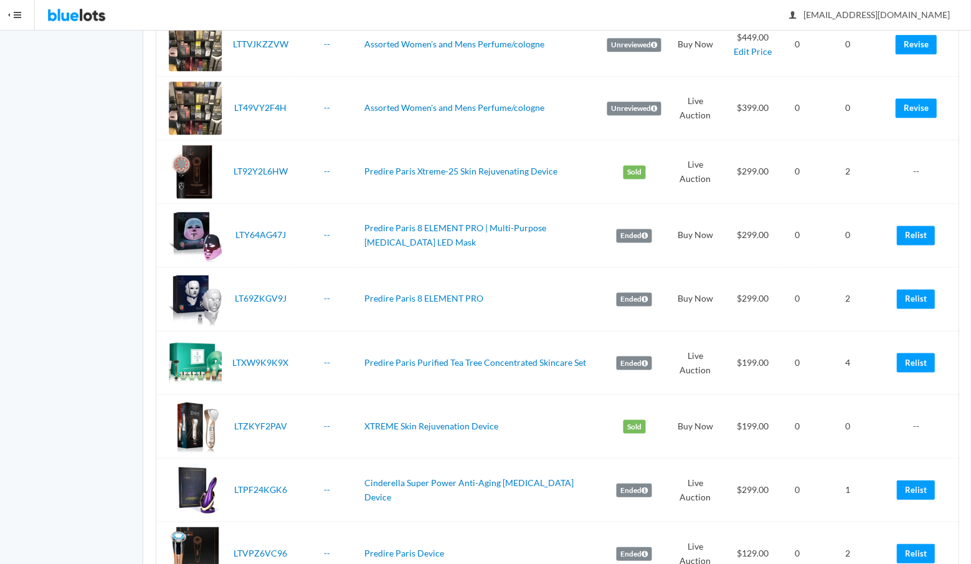
scroll to position [376, 0]
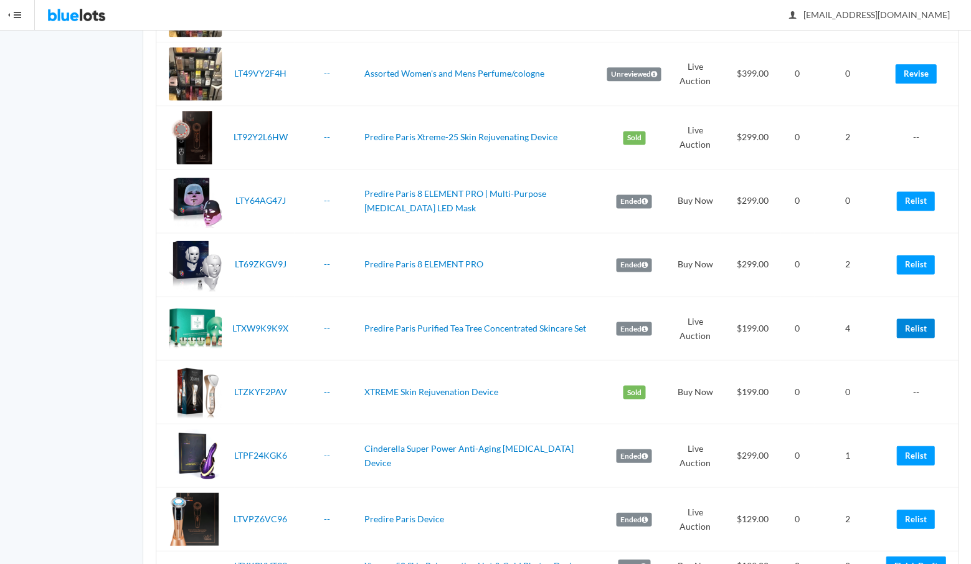
click at [911, 325] on link "Relist" at bounding box center [915, 327] width 38 height 19
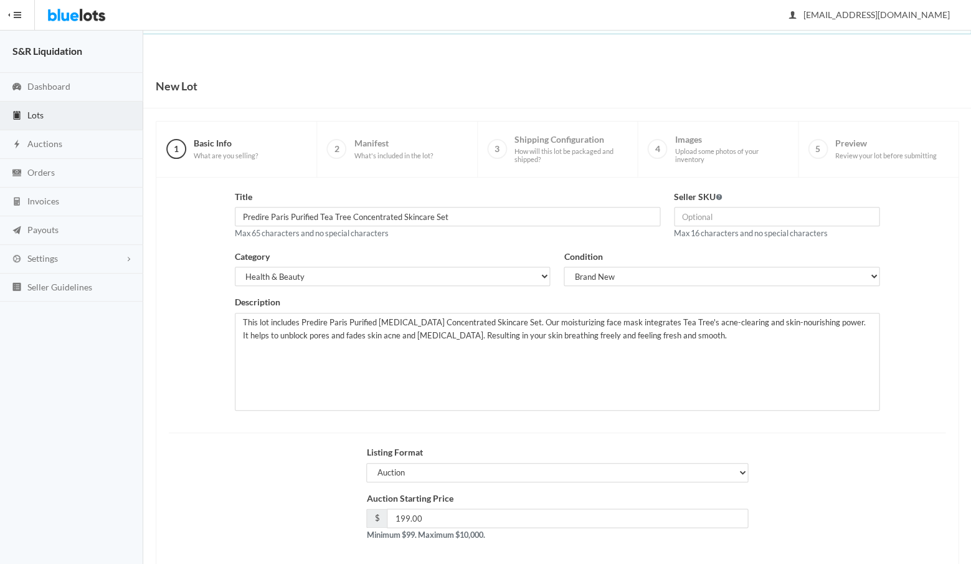
click at [312, 476] on div "Listing Format Auction Buy Now" at bounding box center [557, 468] width 790 height 46
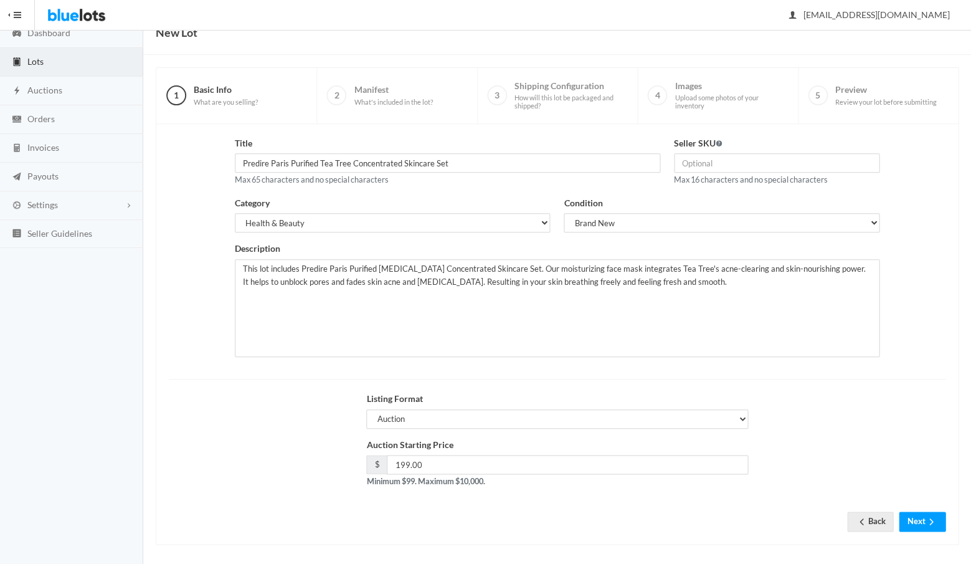
scroll to position [53, 0]
click at [921, 513] on button "Next" at bounding box center [922, 521] width 47 height 19
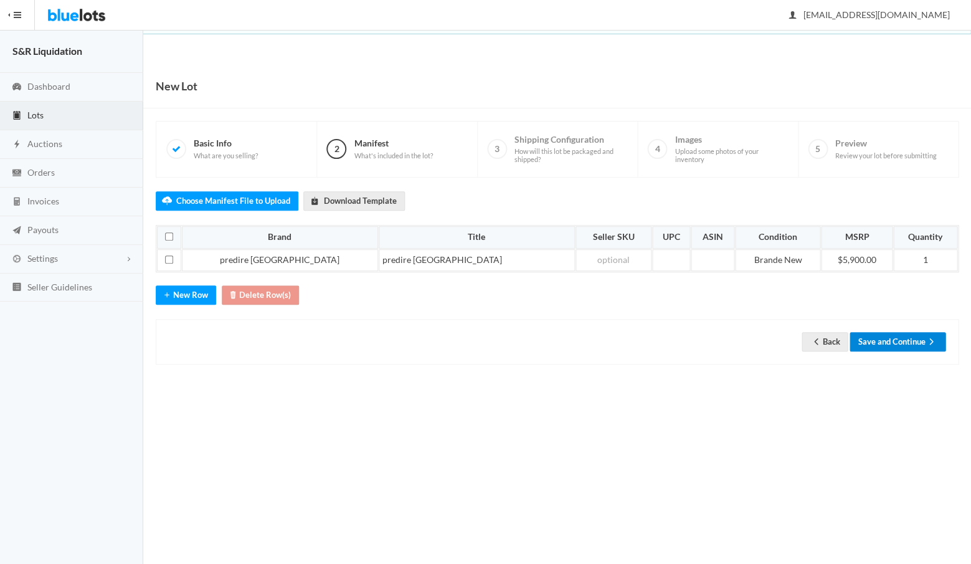
click at [881, 332] on button "Save and Continue" at bounding box center [897, 341] width 96 height 19
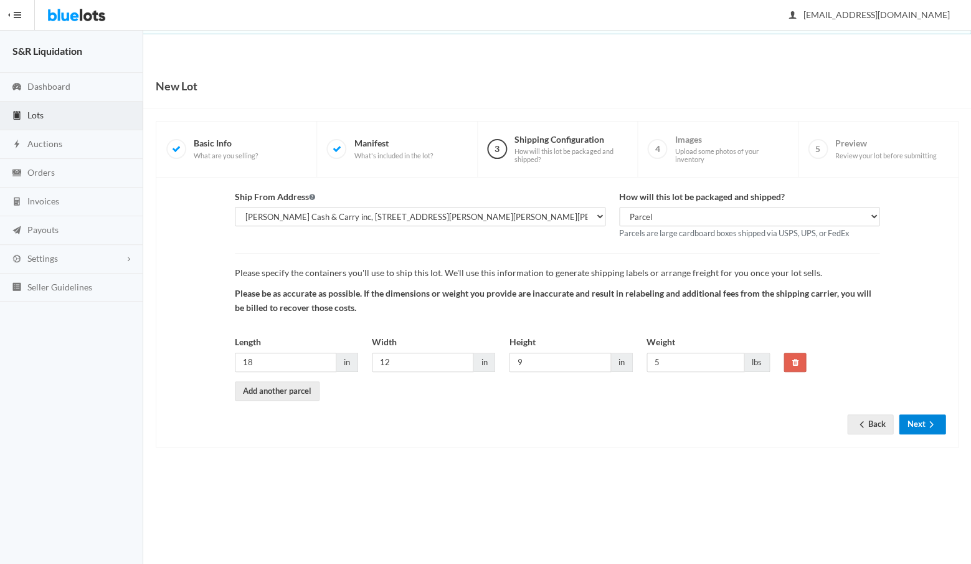
click at [914, 419] on button "Next" at bounding box center [922, 423] width 47 height 19
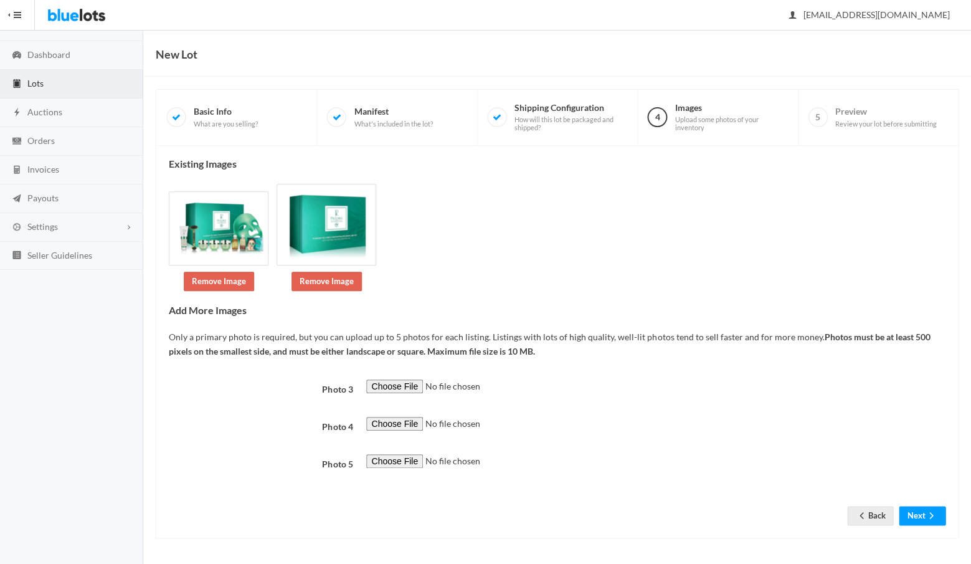
scroll to position [264, 0]
click at [913, 516] on button "Next" at bounding box center [922, 515] width 47 height 19
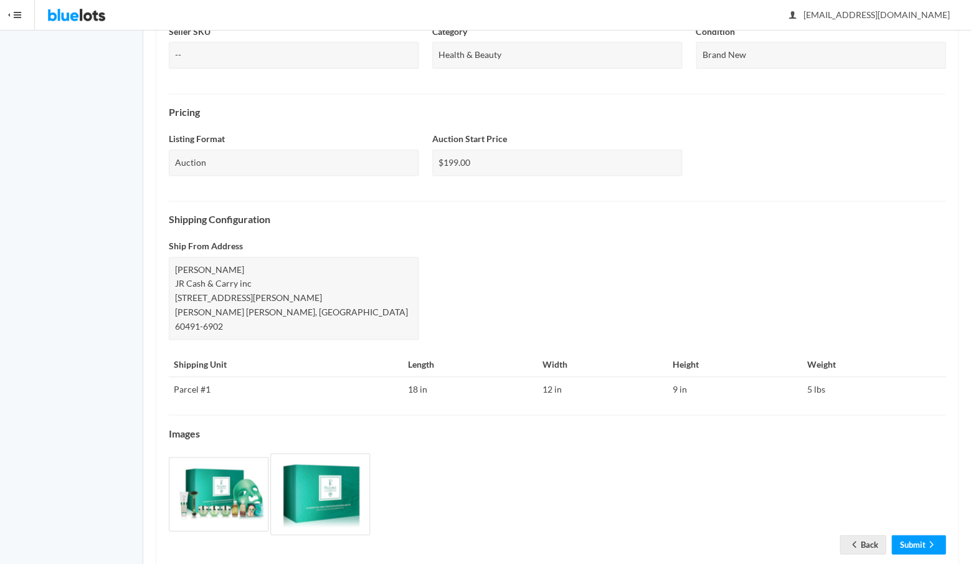
scroll to position [337, 0]
click at [907, 535] on link "Submit" at bounding box center [918, 544] width 54 height 19
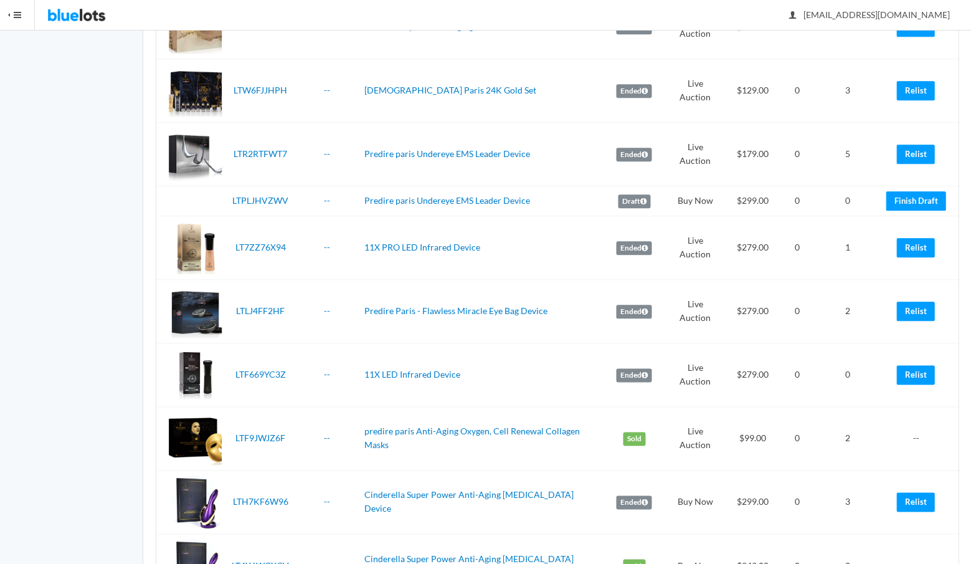
scroll to position [1458, 0]
click at [915, 237] on link "Relist" at bounding box center [915, 246] width 38 height 19
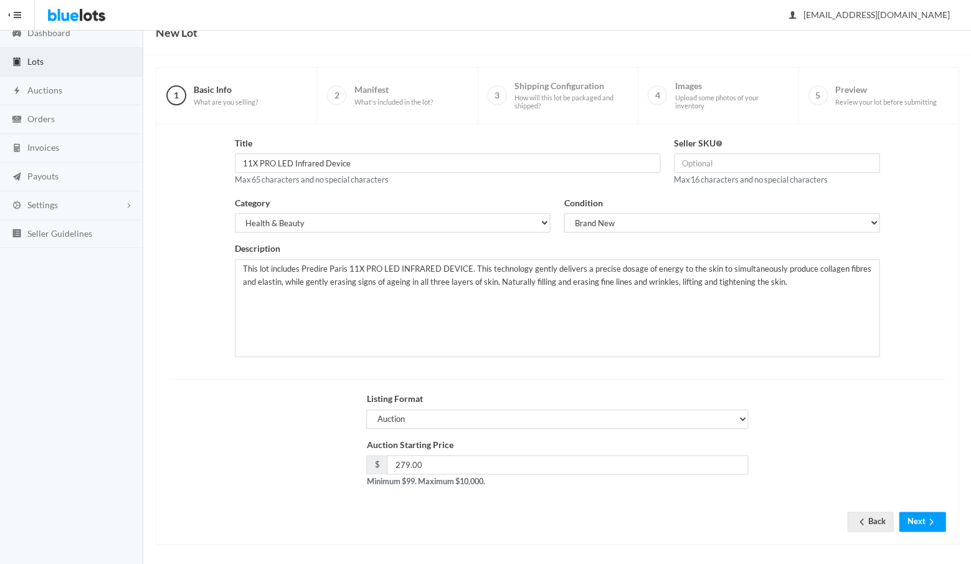
scroll to position [53, 0]
click at [911, 517] on button "Next" at bounding box center [922, 521] width 47 height 19
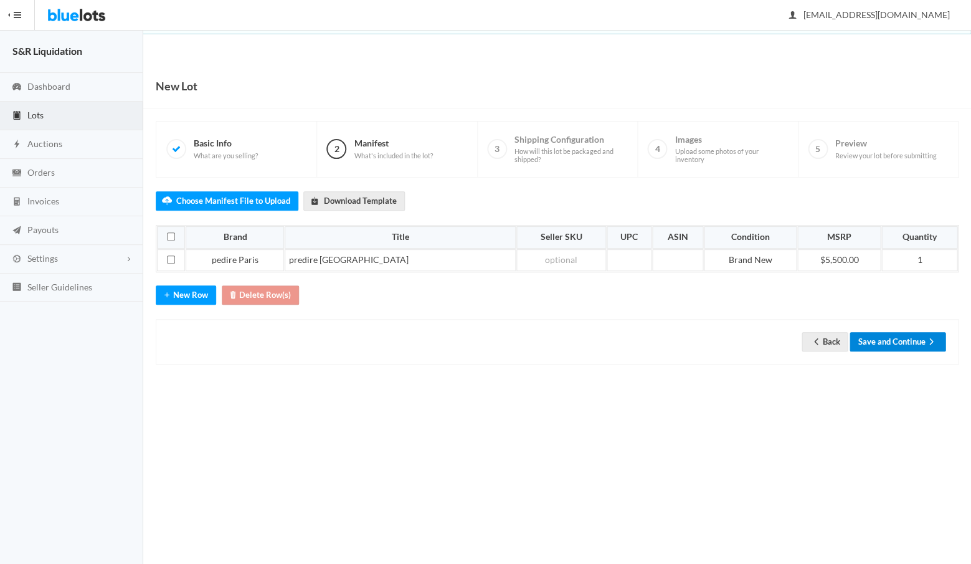
click at [884, 333] on button "Save and Continue" at bounding box center [897, 341] width 96 height 19
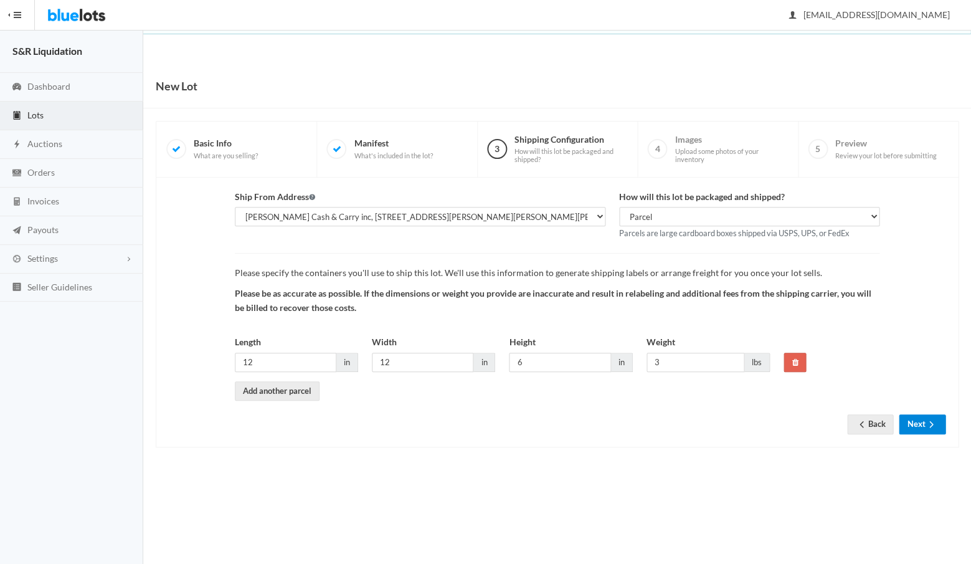
click at [910, 415] on button "Next" at bounding box center [922, 423] width 47 height 19
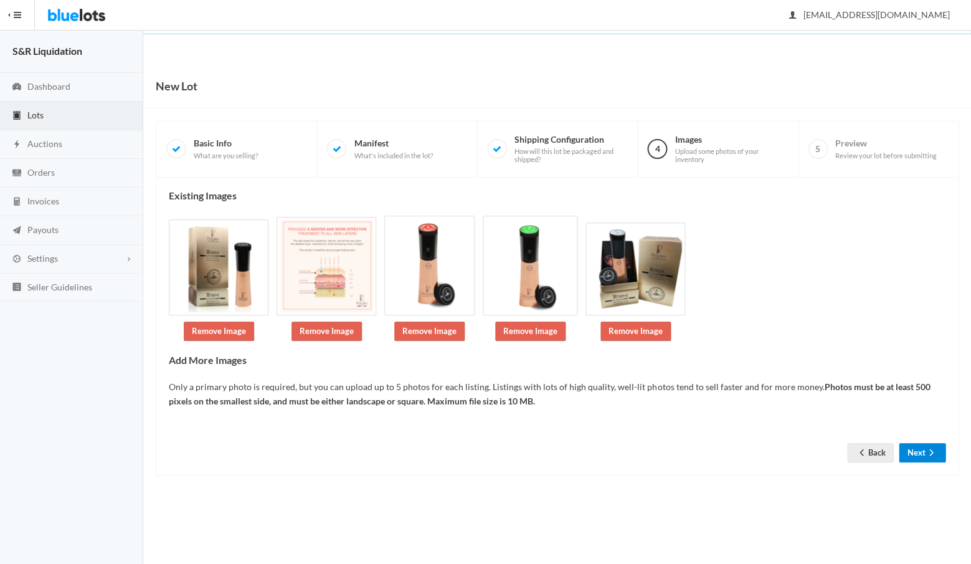
click at [917, 445] on button "Next" at bounding box center [922, 452] width 47 height 19
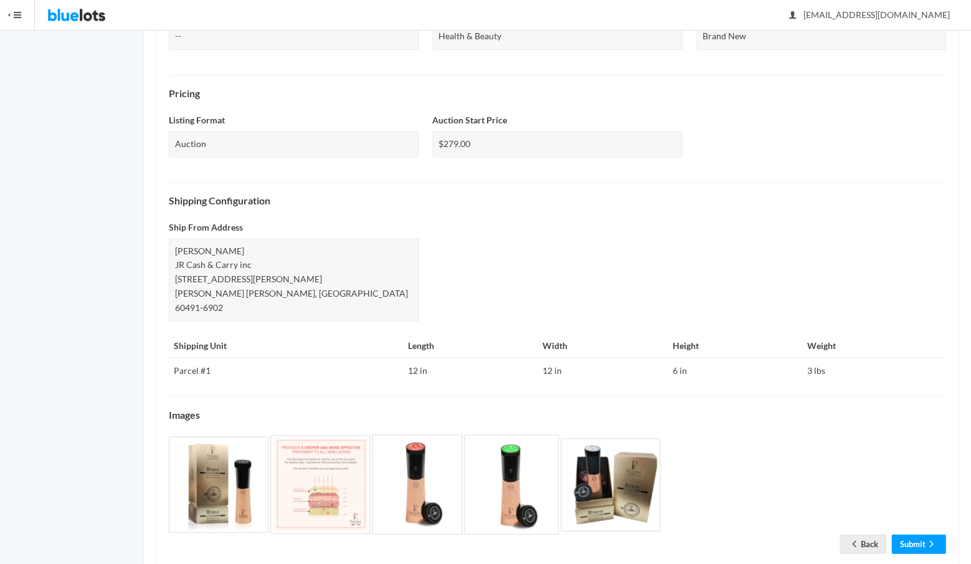
scroll to position [356, 0]
click at [899, 534] on link "Submit" at bounding box center [918, 543] width 54 height 19
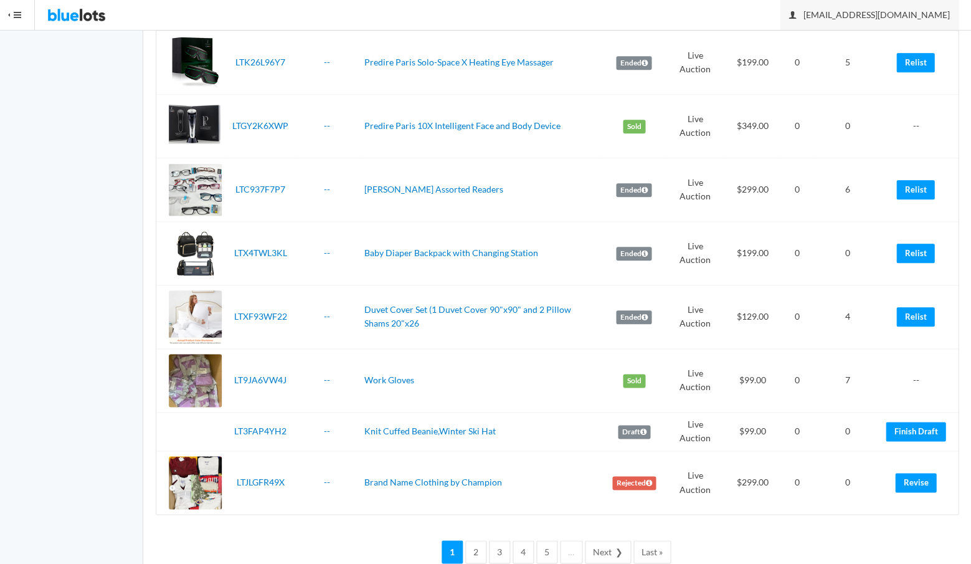
scroll to position [2784, 0]
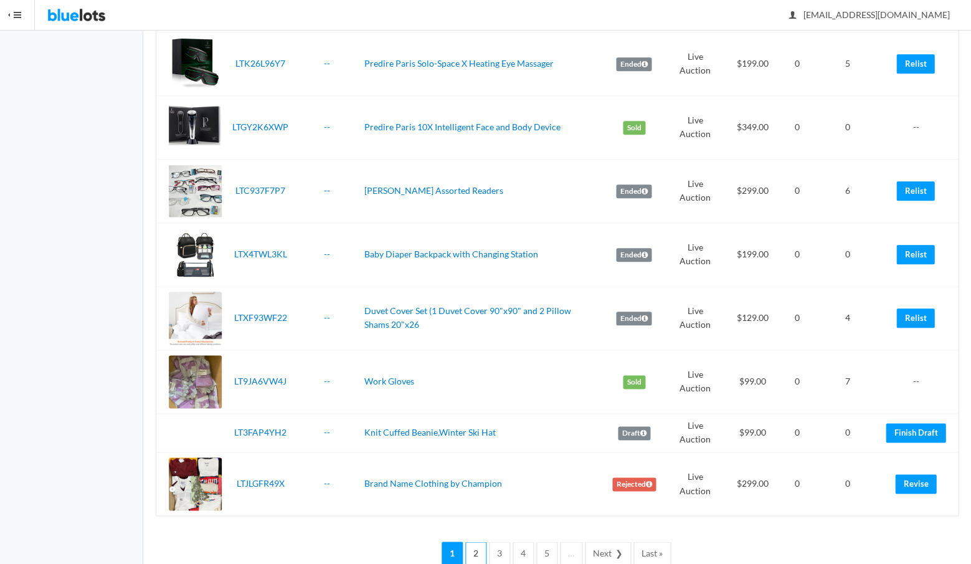
click at [476, 541] on link "2" at bounding box center [475, 552] width 21 height 23
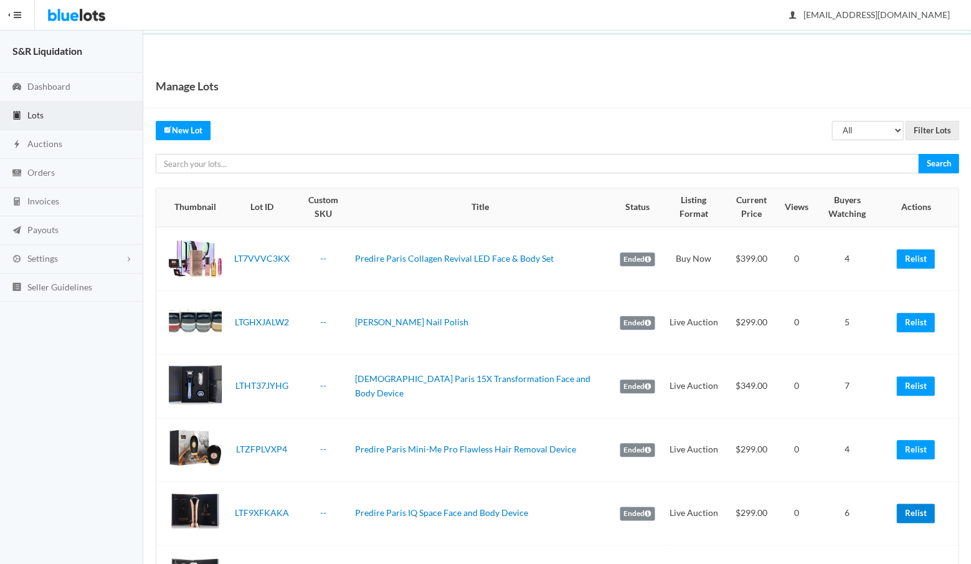
click at [917, 511] on link "Relist" at bounding box center [915, 512] width 38 height 19
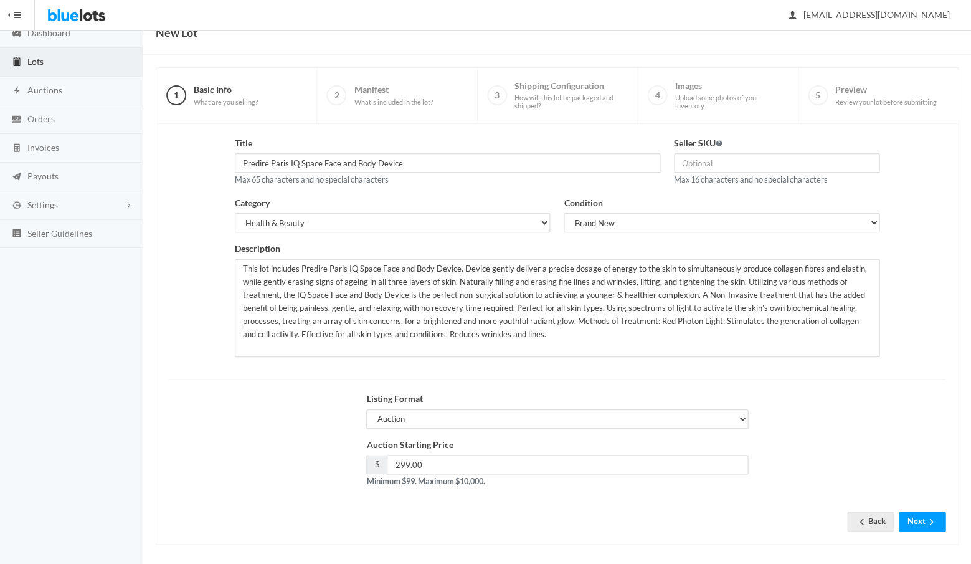
scroll to position [53, 0]
click at [431, 460] on input "299.00" at bounding box center [567, 464] width 361 height 19
type input "2"
type input "349"
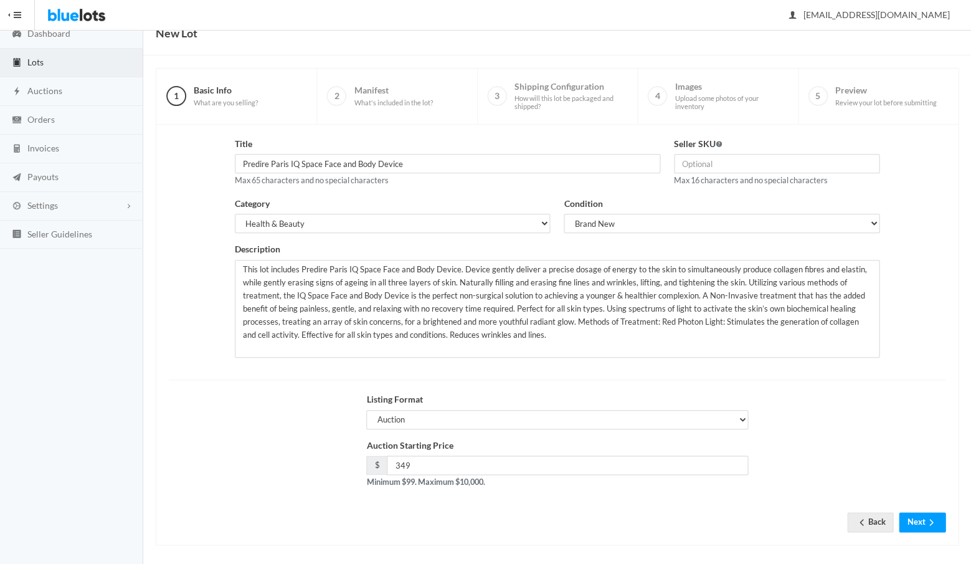
click at [631, 519] on div "Title Predire Paris IQ Space Face and Body Device Max 65 characters and no spec…" at bounding box center [557, 334] width 777 height 395
click at [913, 514] on button "Next" at bounding box center [922, 521] width 47 height 19
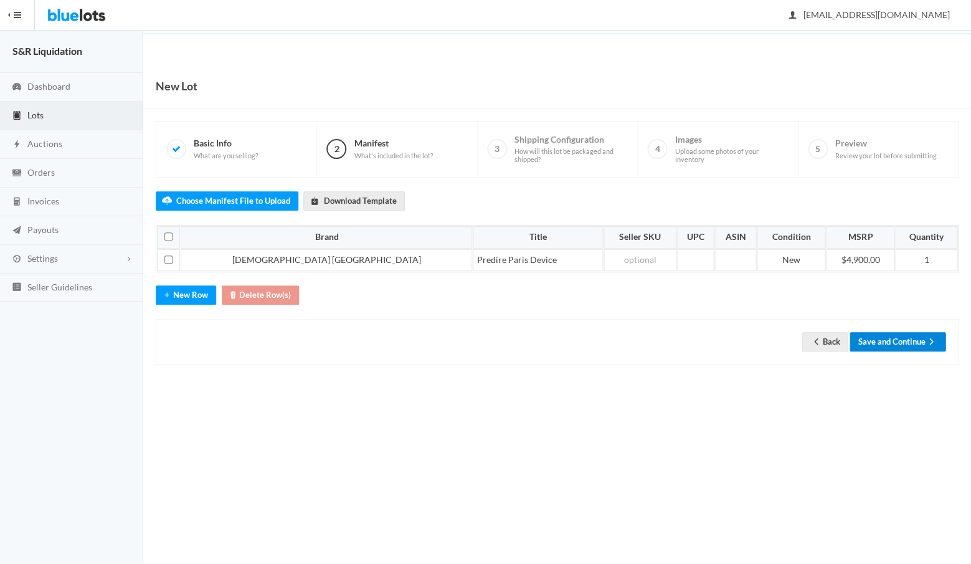
click at [880, 340] on button "Save and Continue" at bounding box center [897, 341] width 96 height 19
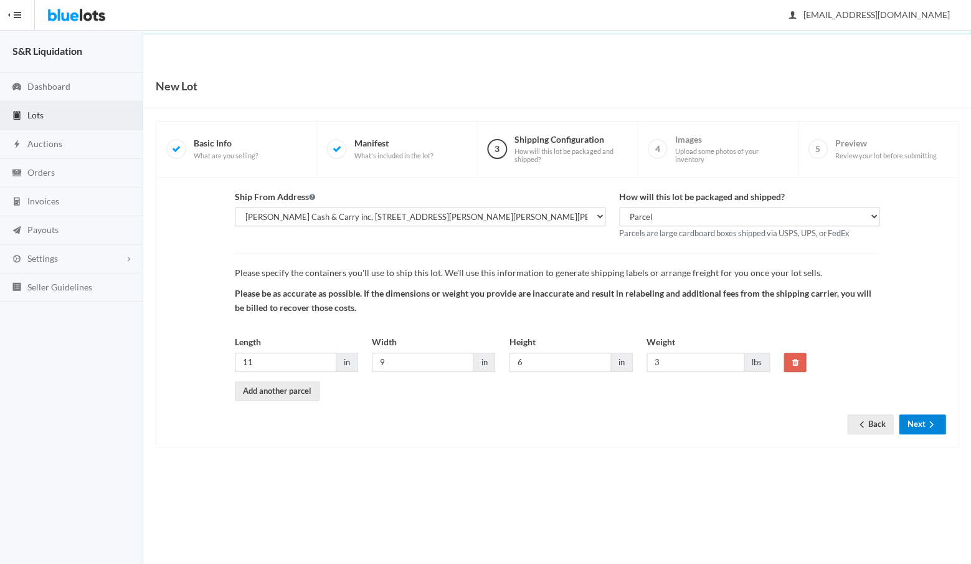
click at [914, 422] on button "Next" at bounding box center [922, 423] width 47 height 19
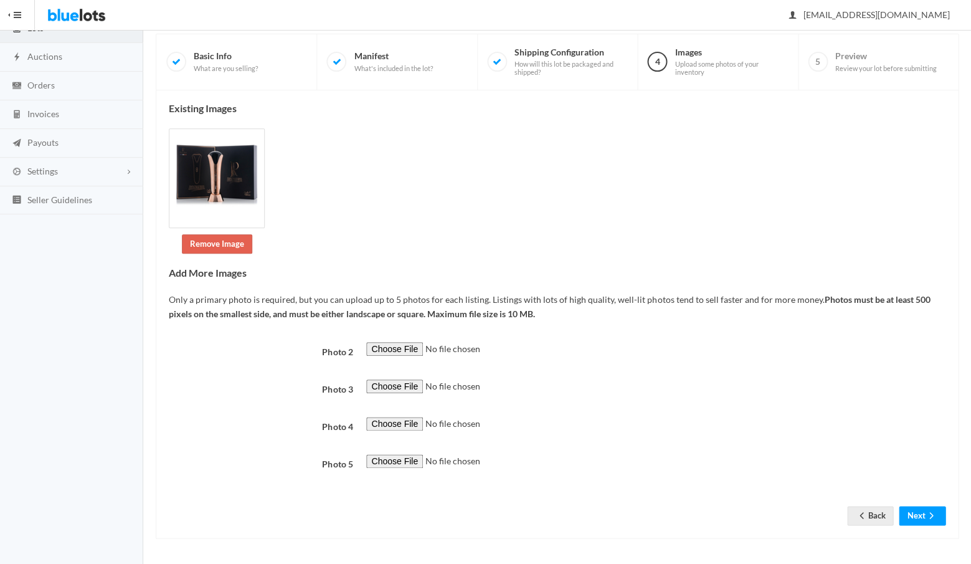
scroll to position [399, 0]
click at [911, 517] on button "Next" at bounding box center [922, 515] width 47 height 19
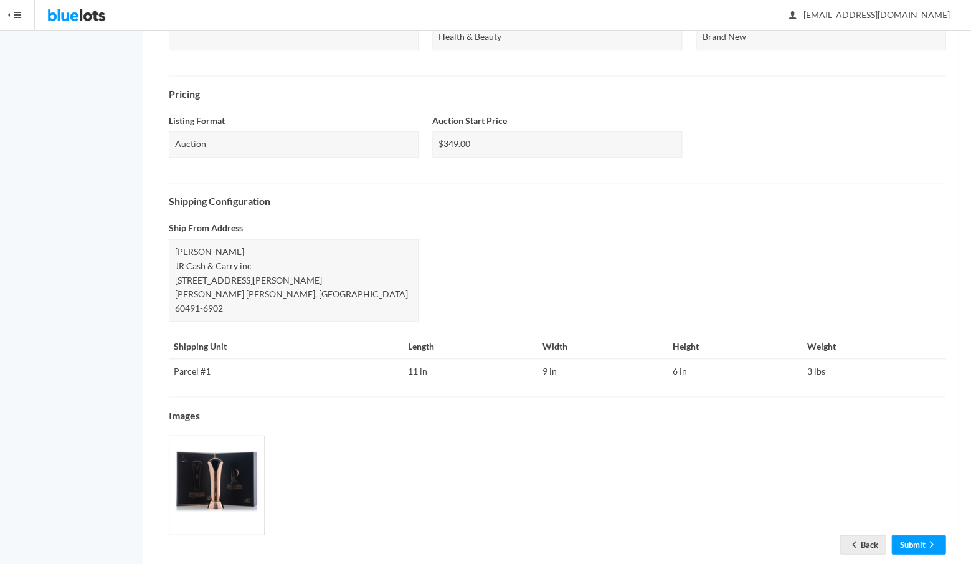
scroll to position [396, 0]
click at [905, 536] on link "Submit" at bounding box center [918, 545] width 54 height 19
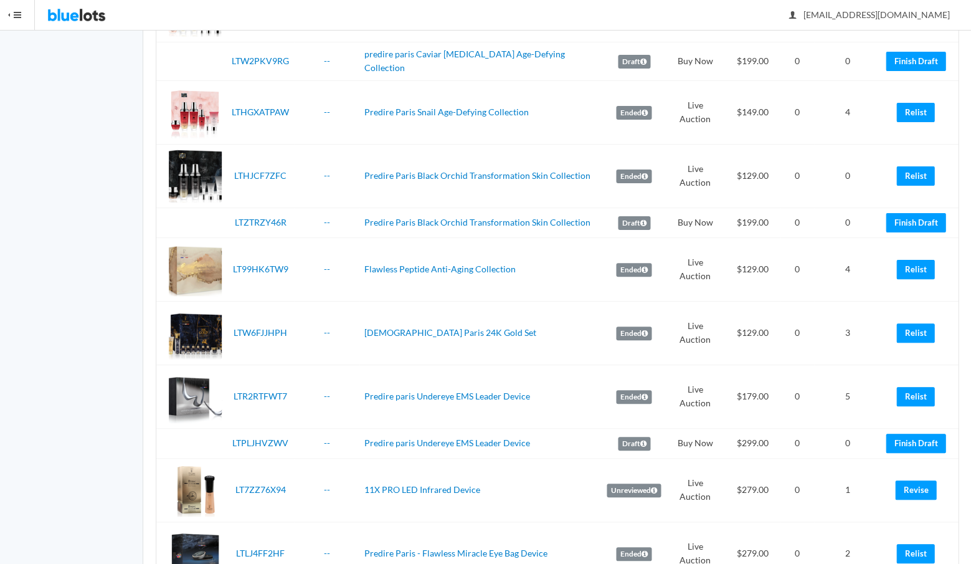
scroll to position [1209, 0]
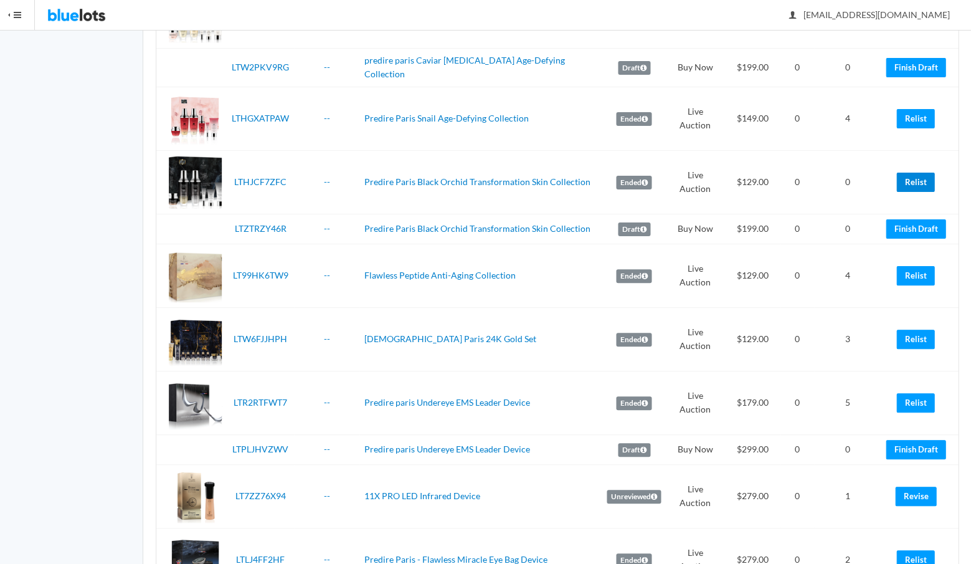
click at [911, 173] on link "Relist" at bounding box center [915, 182] width 38 height 19
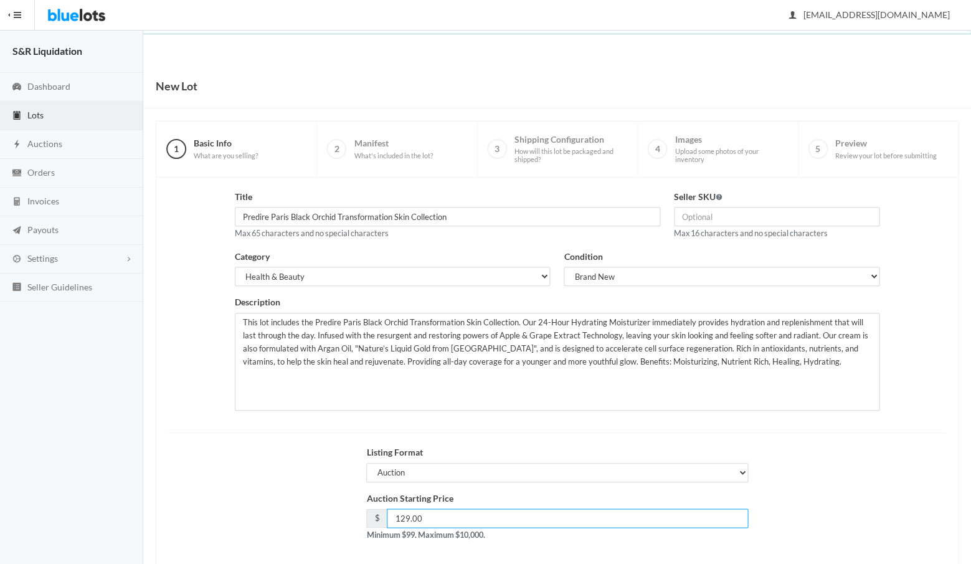
click at [443, 514] on input "129.00" at bounding box center [567, 517] width 361 height 19
type input "1"
type input "179"
click at [798, 506] on div "Auction Starting Price $ 179 Minimum $99. Maximum $10,000." at bounding box center [557, 521] width 790 height 60
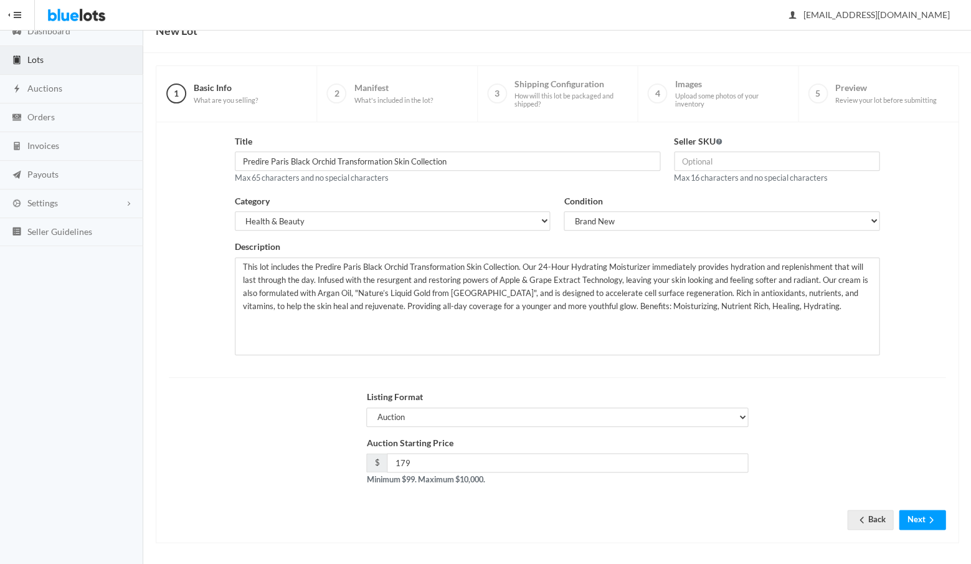
scroll to position [53, 0]
click at [919, 512] on button "Next" at bounding box center [922, 521] width 47 height 19
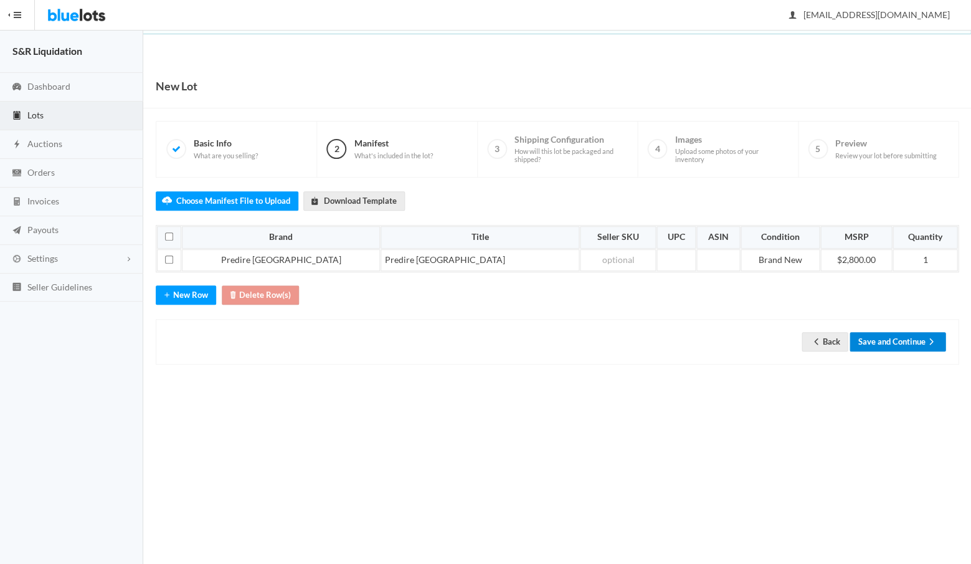
click at [888, 336] on button "Save and Continue" at bounding box center [897, 341] width 96 height 19
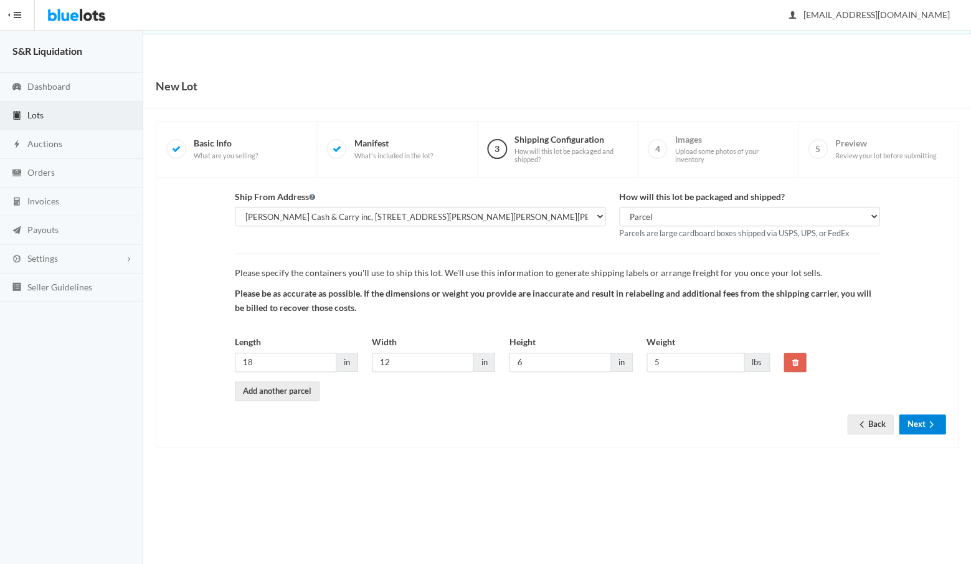
click at [913, 418] on button "Next" at bounding box center [922, 423] width 47 height 19
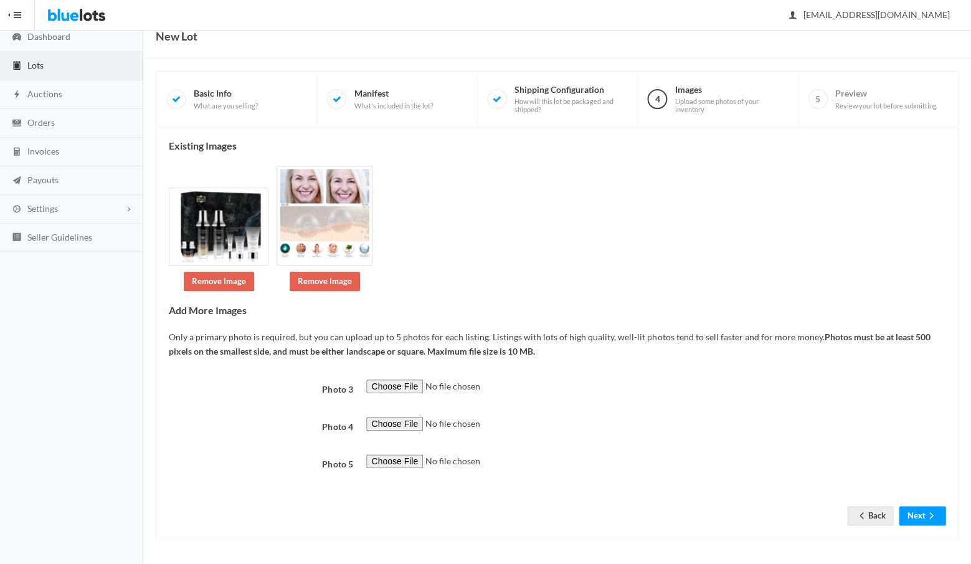
scroll to position [282, 0]
click at [914, 518] on button "Next" at bounding box center [922, 515] width 47 height 19
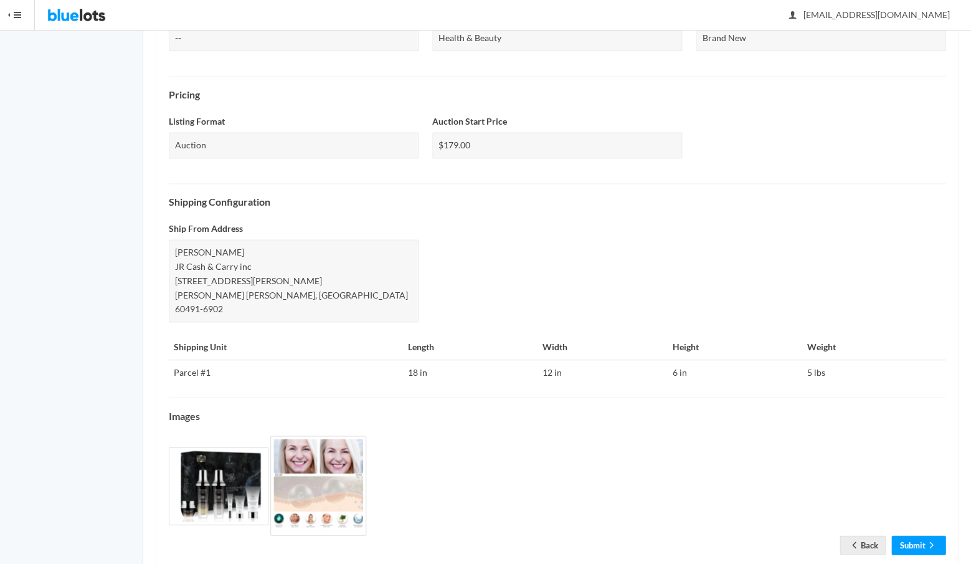
scroll to position [382, 0]
click at [907, 536] on link "Submit" at bounding box center [918, 545] width 54 height 19
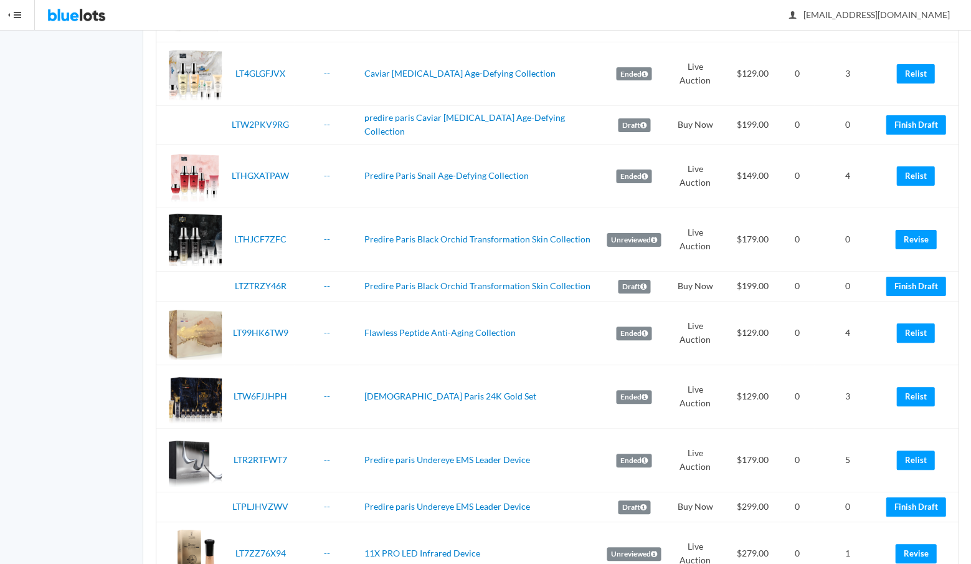
scroll to position [1163, 0]
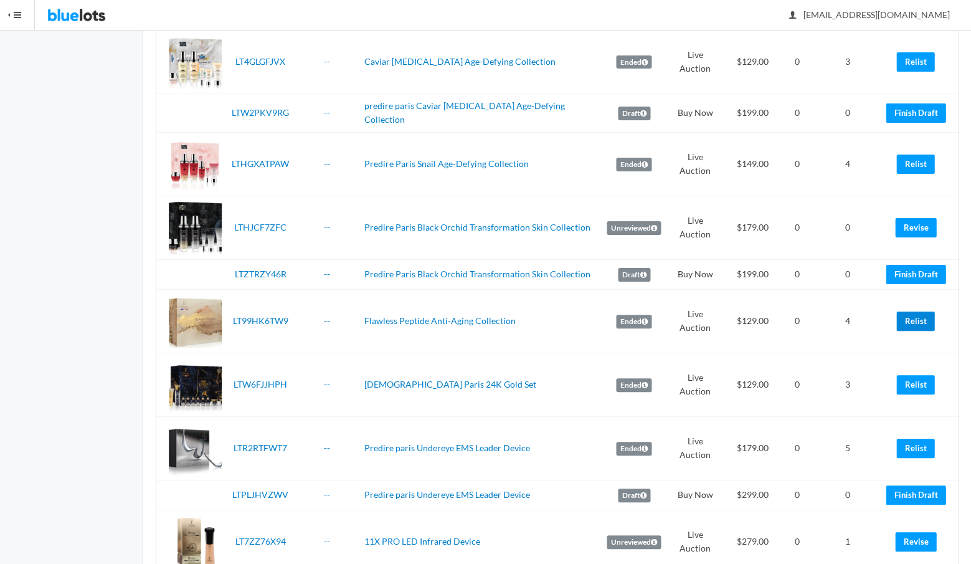
click at [911, 311] on link "Relist" at bounding box center [915, 320] width 38 height 19
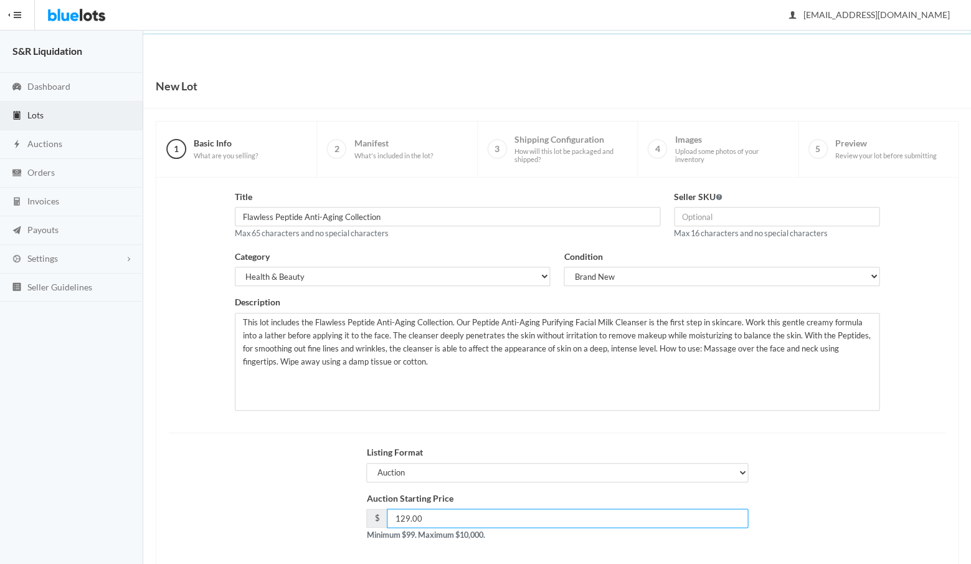
click at [442, 518] on input "129.00" at bounding box center [567, 517] width 361 height 19
type input "1"
type input "149"
click at [322, 505] on div "Auction Starting Price $ 149 Minimum $99. Maximum $10,000." at bounding box center [557, 521] width 790 height 60
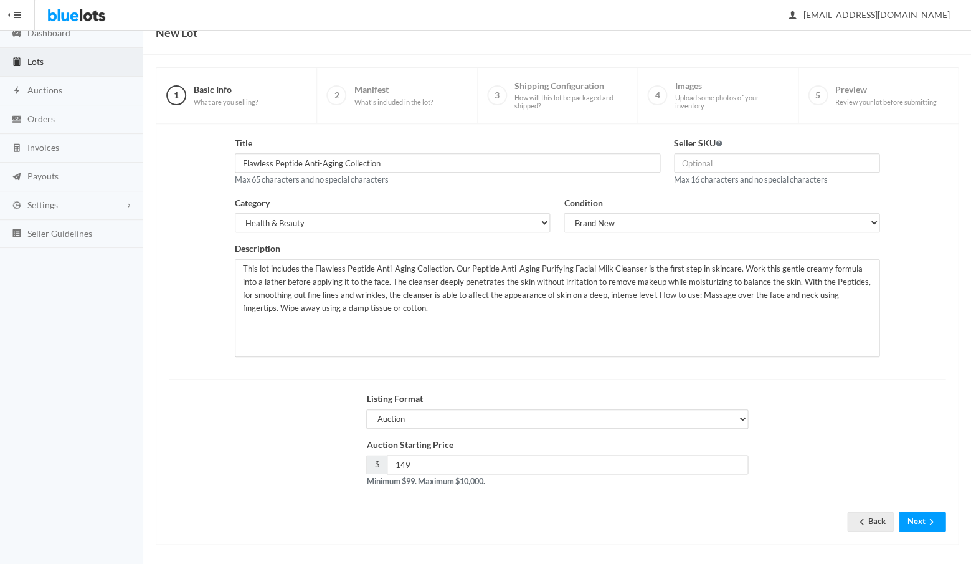
scroll to position [53, 0]
click at [915, 518] on button "Next" at bounding box center [922, 521] width 47 height 19
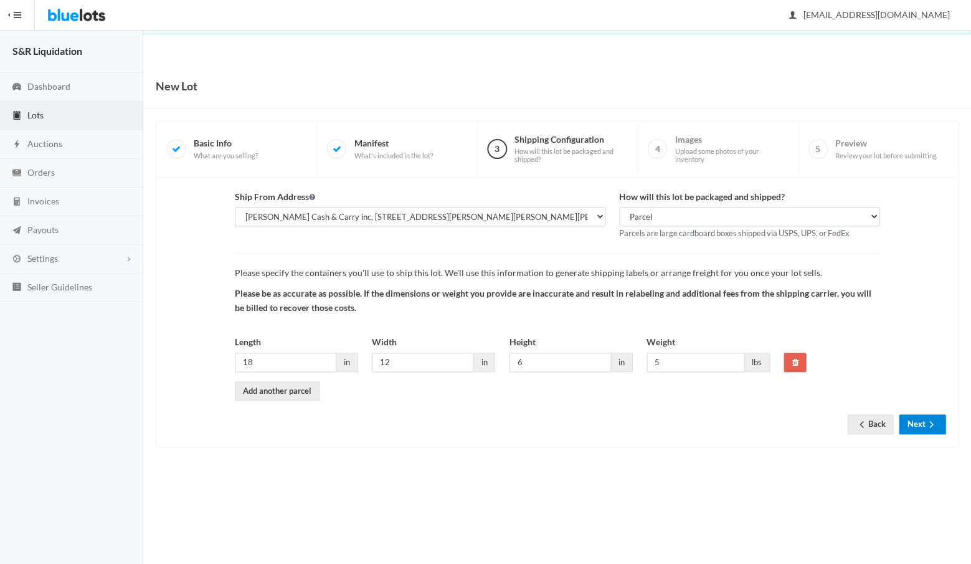
click at [909, 419] on button "Next" at bounding box center [922, 423] width 47 height 19
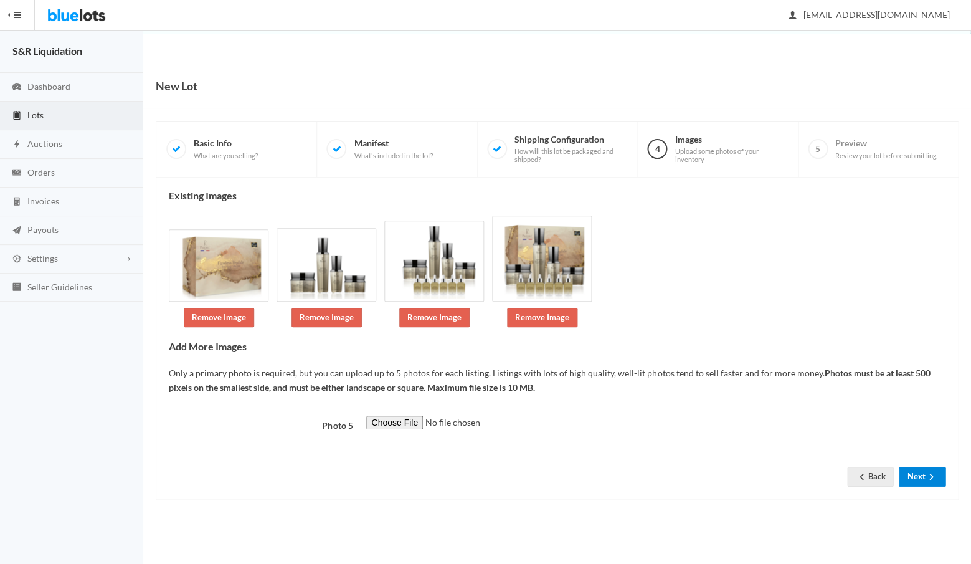
click at [911, 486] on button "Next" at bounding box center [922, 475] width 47 height 19
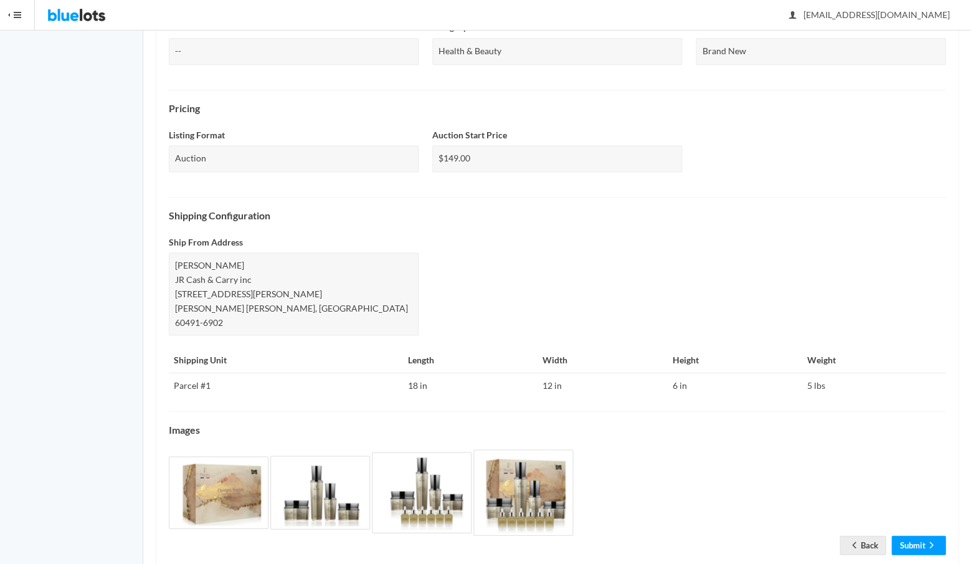
scroll to position [355, 0]
click at [911, 536] on link "Submit" at bounding box center [918, 545] width 54 height 19
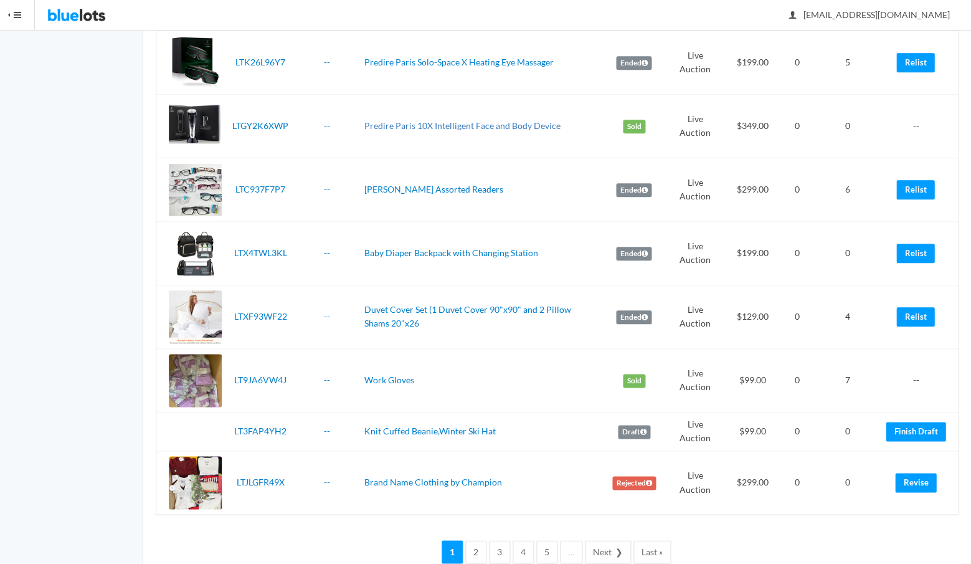
scroll to position [2784, 0]
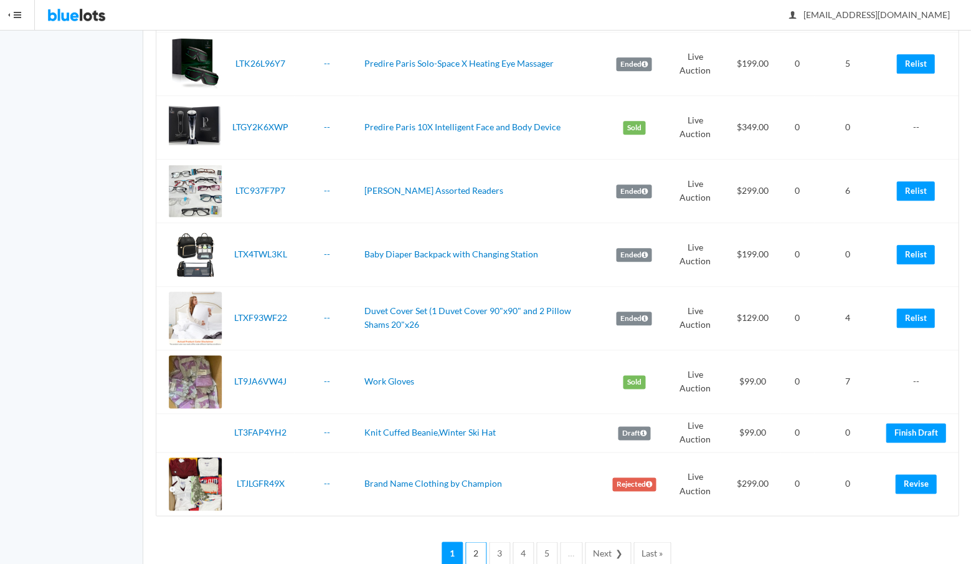
click at [478, 541] on link "2" at bounding box center [475, 552] width 21 height 23
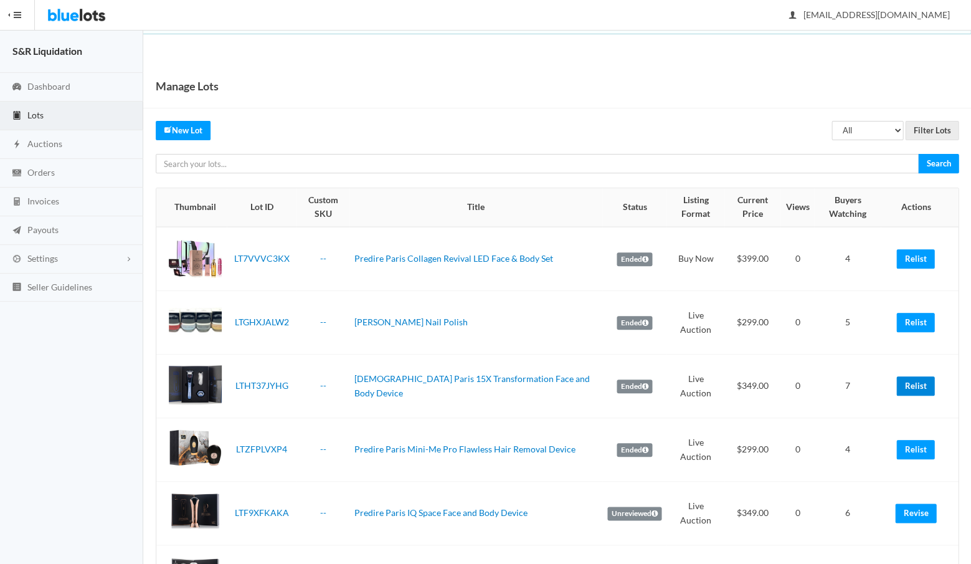
click at [911, 384] on link "Relist" at bounding box center [915, 385] width 38 height 19
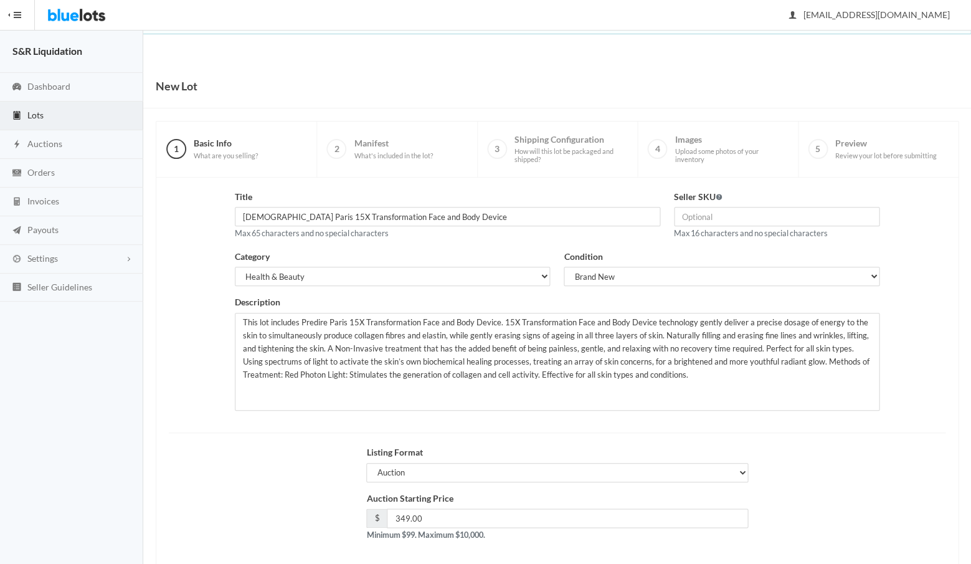
click at [288, 477] on div "Listing Format Auction Buy Now" at bounding box center [557, 468] width 790 height 46
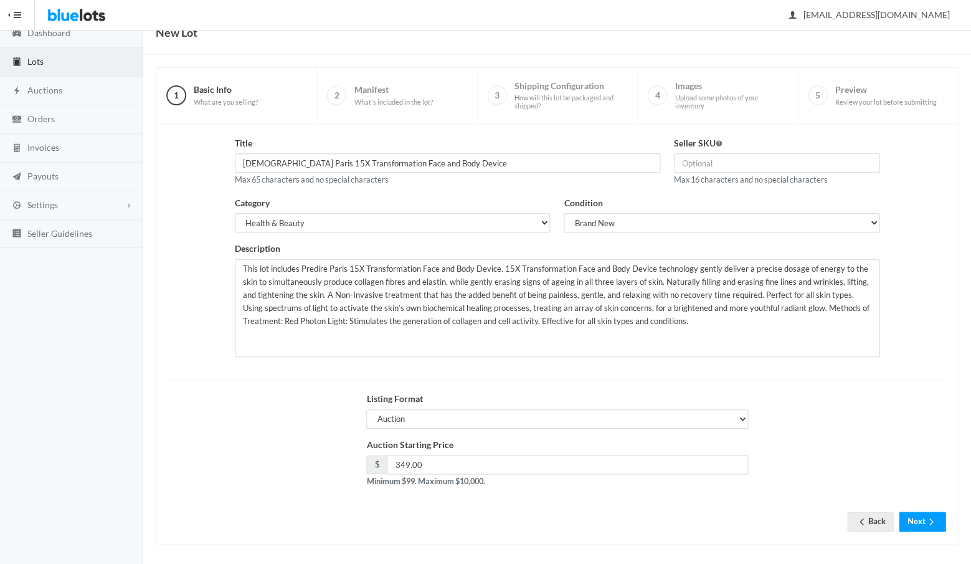
scroll to position [53, 0]
click at [424, 463] on input "349.00" at bounding box center [567, 464] width 361 height 19
type input "3"
type input "399"
click at [561, 517] on div "Title Predire Paris 15X Transformation Face and Body Device Max 65 characters a…" at bounding box center [557, 334] width 777 height 395
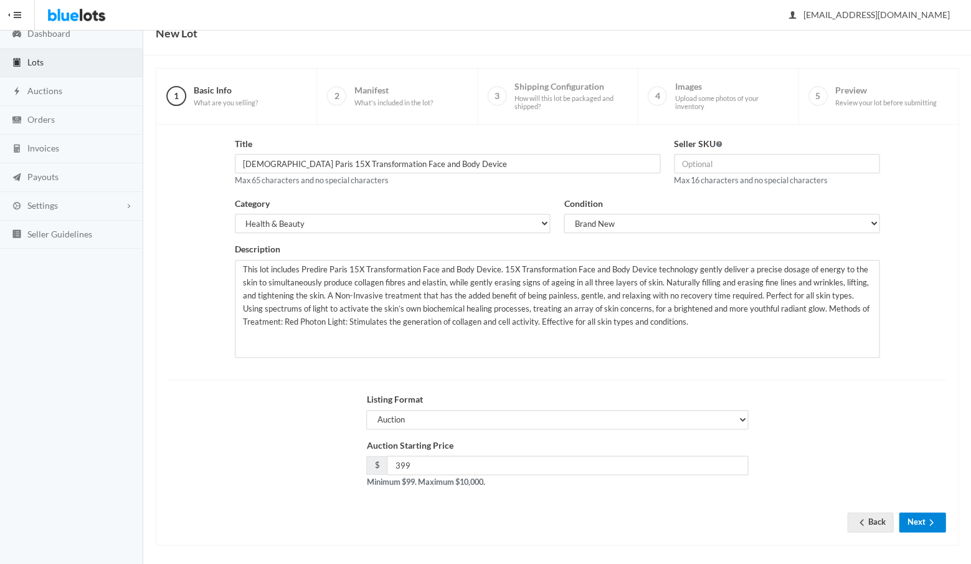
click at [919, 513] on button "Next" at bounding box center [922, 521] width 47 height 19
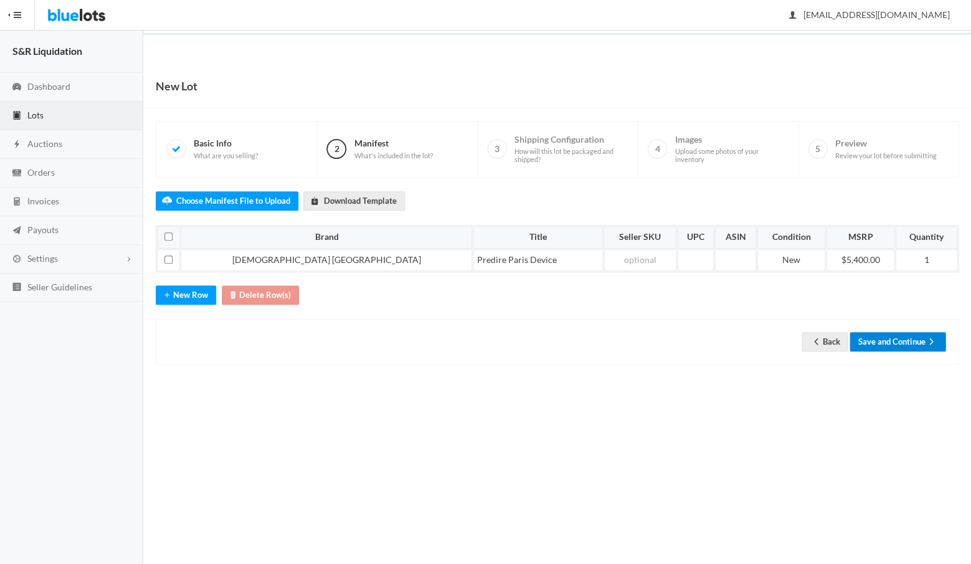
click at [884, 336] on button "Save and Continue" at bounding box center [897, 341] width 96 height 19
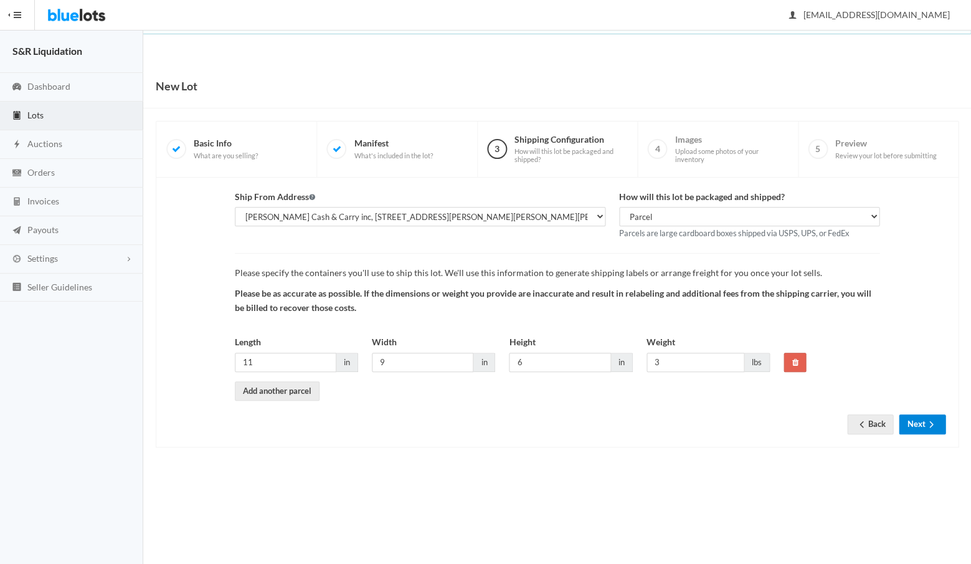
click at [914, 419] on button "Next" at bounding box center [922, 423] width 47 height 19
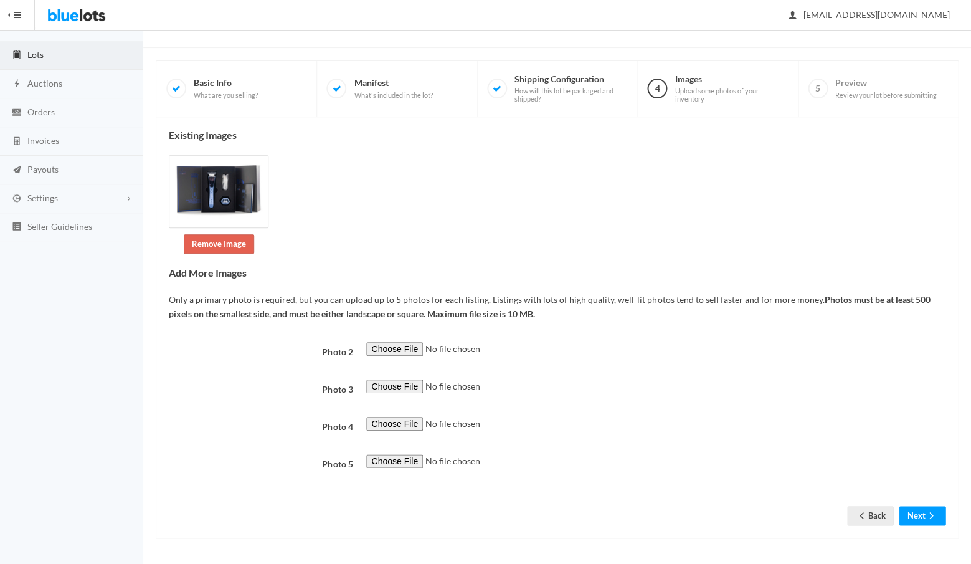
scroll to position [372, 0]
click at [921, 519] on button "Next" at bounding box center [922, 515] width 47 height 19
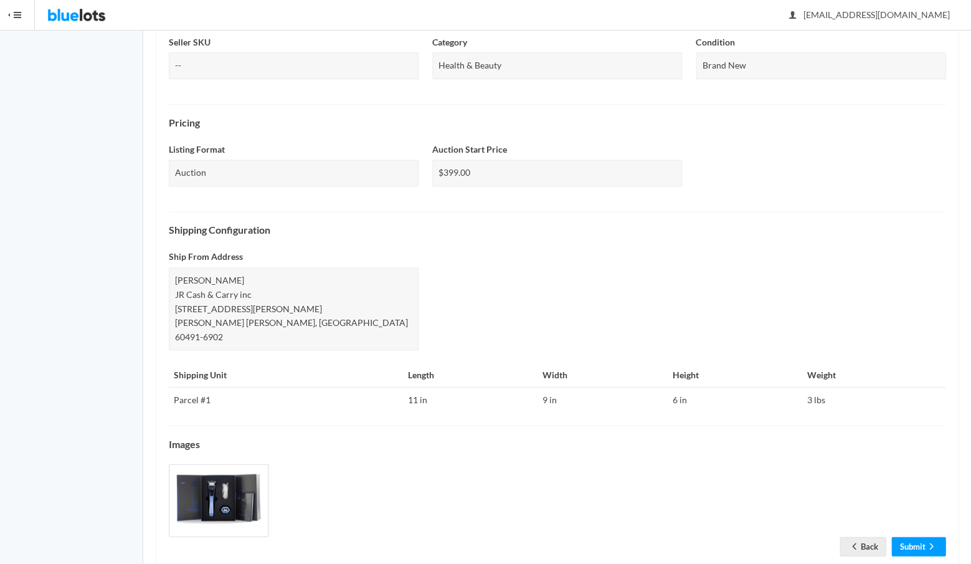
scroll to position [369, 0]
click at [909, 536] on link "Submit" at bounding box center [918, 545] width 54 height 19
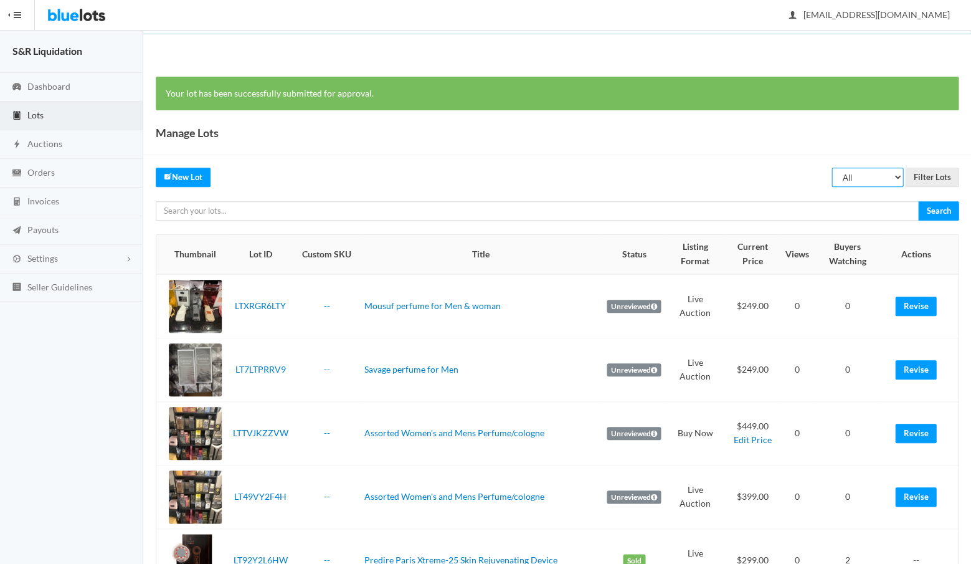
select select "unreviewed"
click at [927, 173] on input "Filter Lots" at bounding box center [932, 177] width 54 height 19
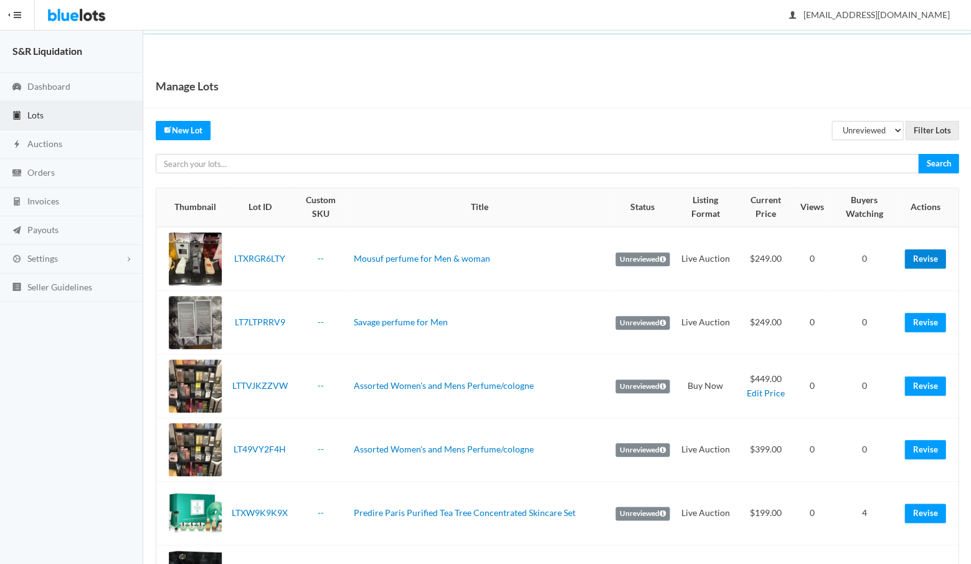
click at [925, 249] on link "Revise" at bounding box center [924, 258] width 41 height 19
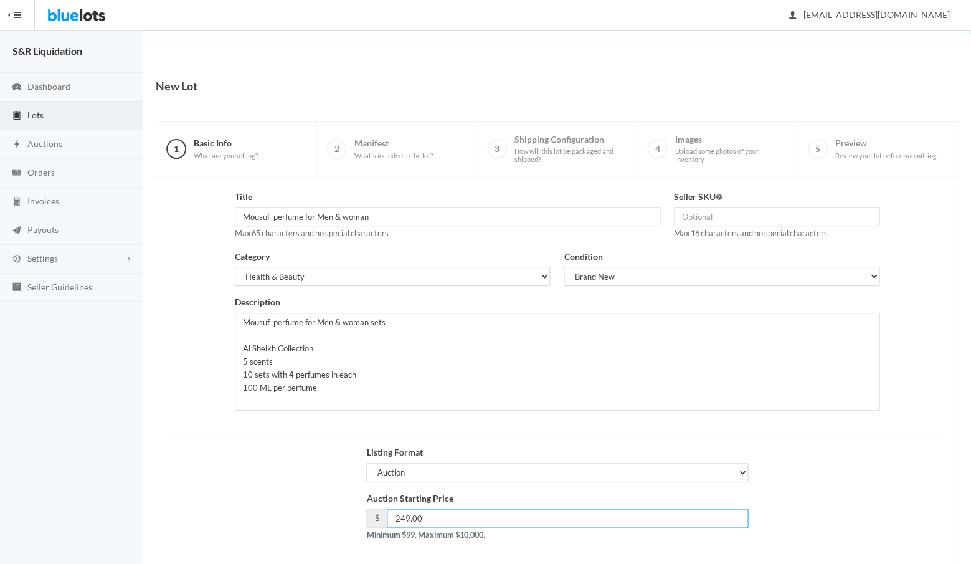
click at [425, 511] on input "249.00" at bounding box center [567, 517] width 361 height 19
type input "299"
click at [802, 523] on div "Auction Starting Price $ 299 Minimum $99. Maximum $10,000." at bounding box center [557, 521] width 790 height 60
click at [856, 536] on div "Auction Starting Price $ 299 Minimum $99. Maximum $10,000." at bounding box center [557, 521] width 790 height 60
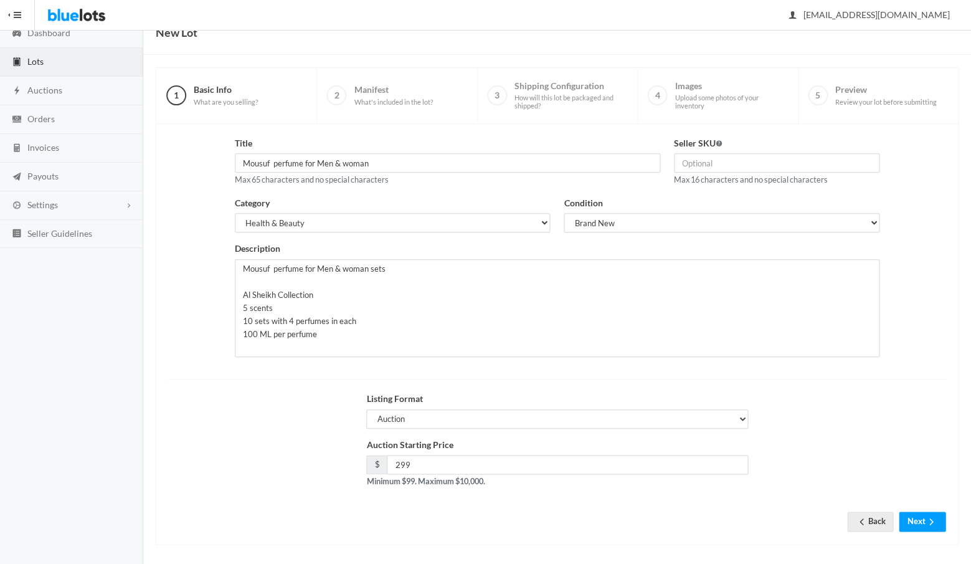
scroll to position [53, 0]
click at [916, 518] on button "Next" at bounding box center [922, 521] width 47 height 19
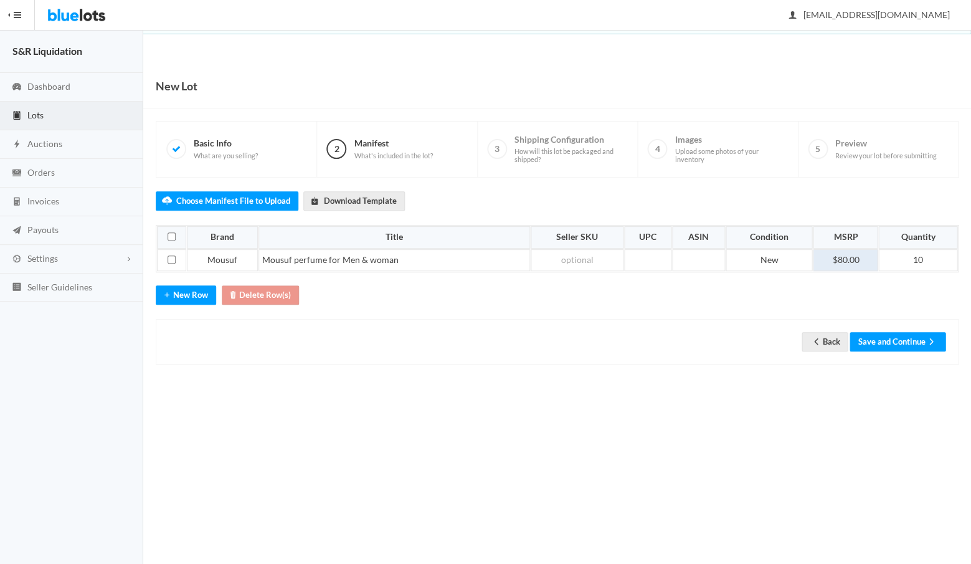
click at [859, 256] on td "$80.00" at bounding box center [845, 260] width 65 height 22
click at [888, 335] on button "Save and Continue" at bounding box center [897, 341] width 96 height 19
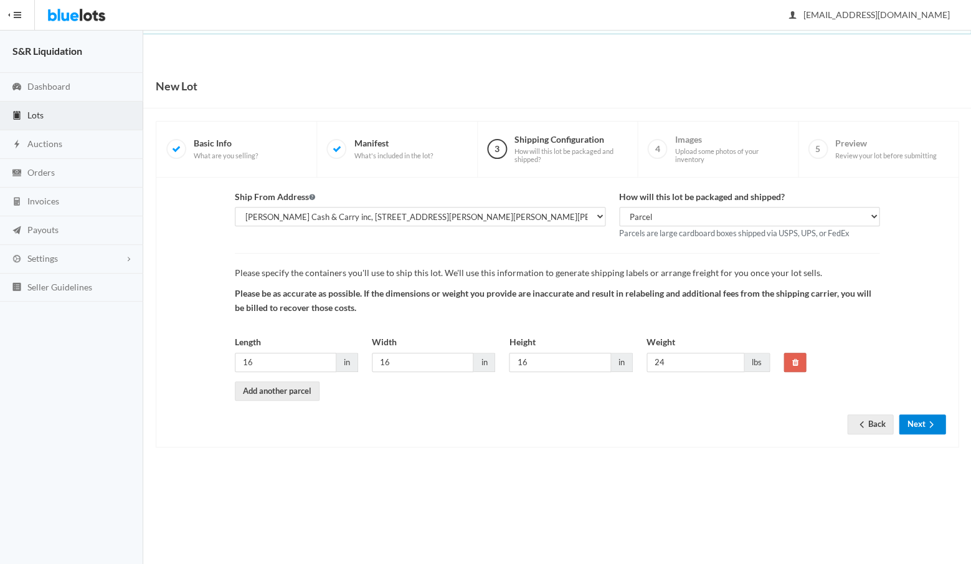
click at [914, 416] on button "Next" at bounding box center [922, 423] width 47 height 19
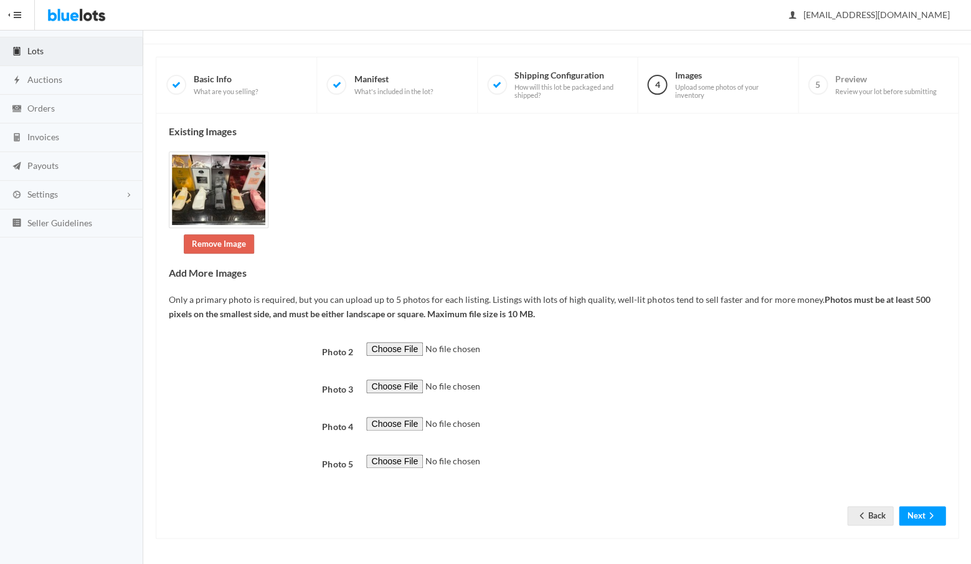
scroll to position [376, 0]
click at [917, 512] on button "Next" at bounding box center [922, 515] width 47 height 19
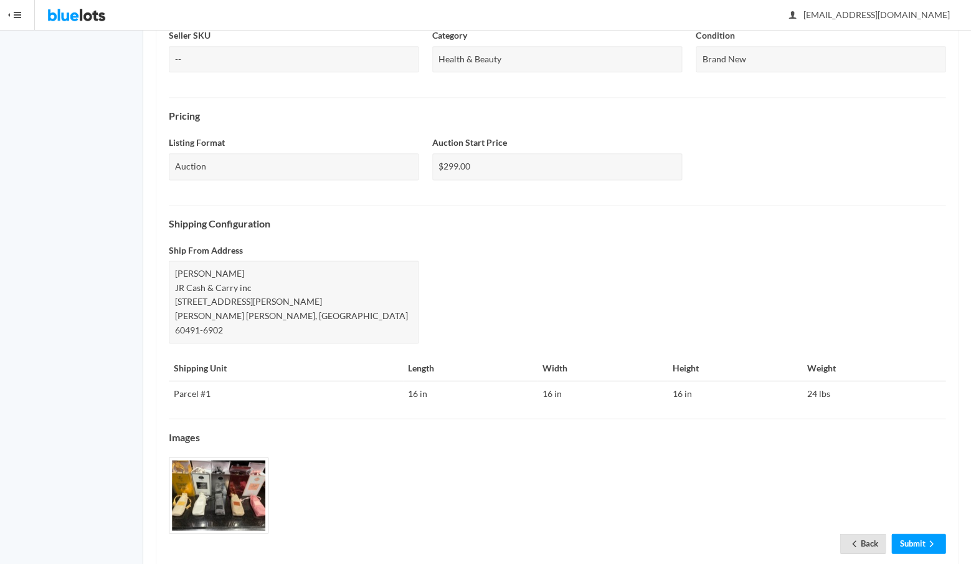
scroll to position [319, 0]
click at [909, 534] on link "Submit" at bounding box center [918, 543] width 54 height 19
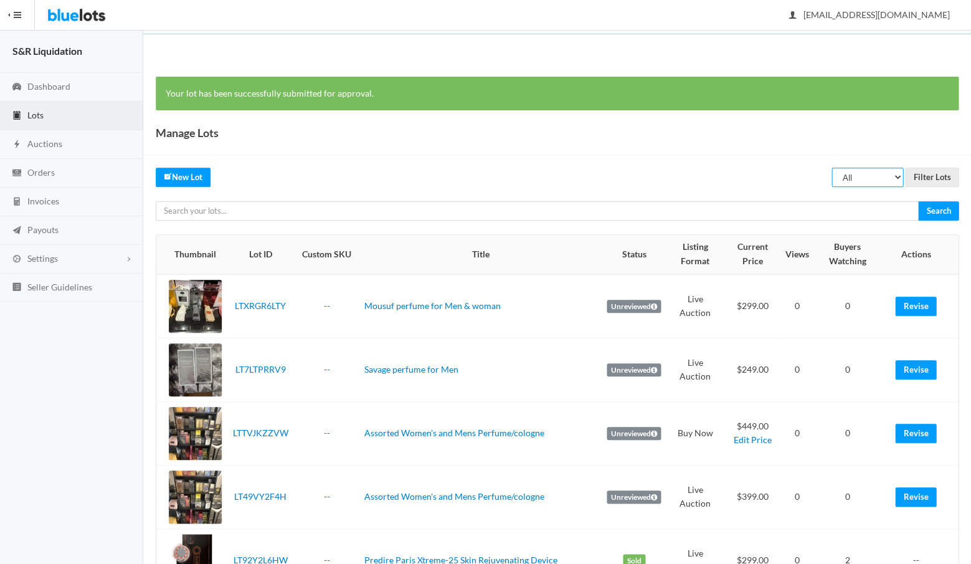
select select "unreviewed"
click at [924, 174] on input "Filter Lots" at bounding box center [932, 177] width 54 height 19
